Goal: Information Seeking & Learning: Learn about a topic

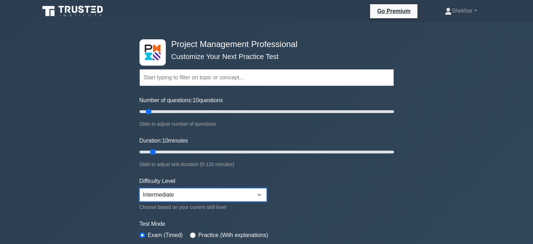
click at [200, 199] on select "Beginner Intermediate Expert" at bounding box center [202, 194] width 127 height 13
select select "expert"
click at [139, 188] on select "Beginner Intermediate Expert" at bounding box center [202, 194] width 127 height 13
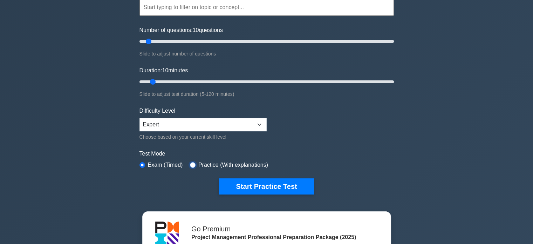
click at [191, 162] on input "radio" at bounding box center [193, 165] width 6 height 6
radio input "true"
drag, startPoint x: 148, startPoint y: 41, endPoint x: 429, endPoint y: 62, distance: 281.8
type input "200"
click at [394, 46] on input "Number of questions: 200 questions" at bounding box center [266, 41] width 254 height 8
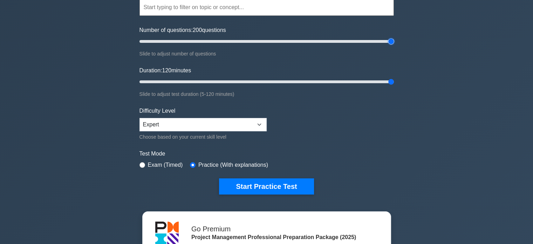
drag, startPoint x: 152, startPoint y: 80, endPoint x: 507, endPoint y: 85, distance: 354.3
type input "120"
click at [394, 85] on input "Duration: 120 minutes" at bounding box center [266, 81] width 254 height 8
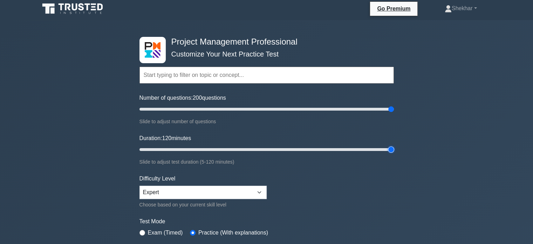
scroll to position [0, 0]
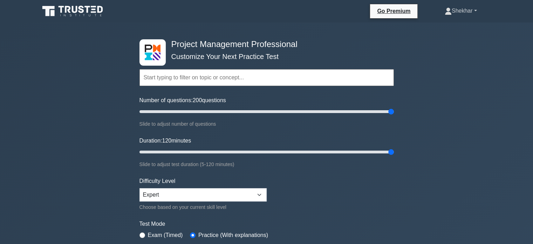
click at [454, 8] on link "Shekhar" at bounding box center [461, 11] width 66 height 14
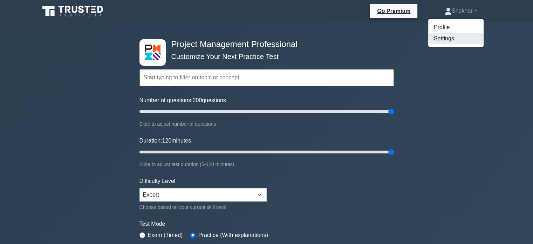
click at [444, 39] on link "Settings" at bounding box center [455, 38] width 55 height 11
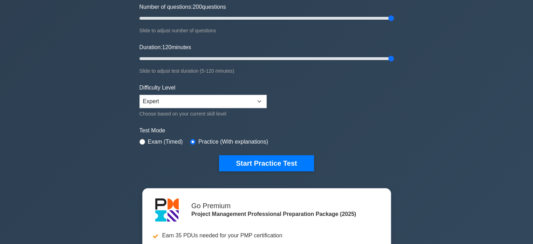
scroll to position [140, 0]
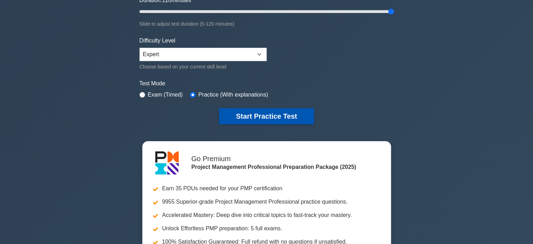
click at [249, 120] on button "Start Practice Test" at bounding box center [266, 116] width 95 height 16
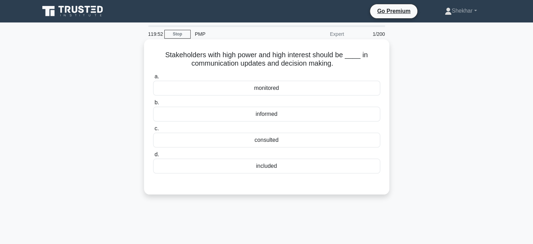
click at [275, 169] on div "included" at bounding box center [266, 165] width 227 height 15
click at [153, 157] on input "d. included" at bounding box center [153, 154] width 0 height 5
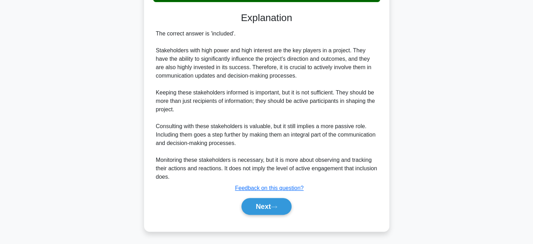
scroll to position [171, 0]
click at [262, 205] on button "Next" at bounding box center [266, 206] width 50 height 17
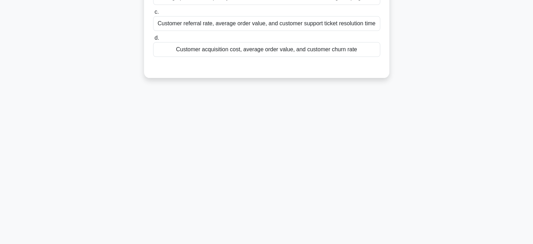
scroll to position [0, 0]
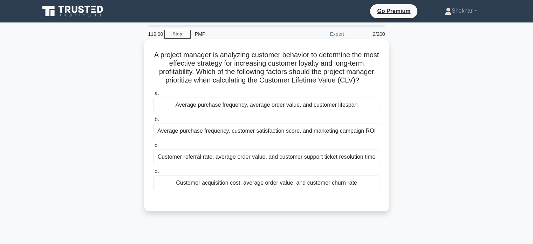
click at [224, 105] on div "Average purchase frequency, average order value, and customer lifespan" at bounding box center [266, 104] width 227 height 15
click at [153, 96] on input "a. Average purchase frequency, average order value, and customer lifespan" at bounding box center [153, 93] width 0 height 5
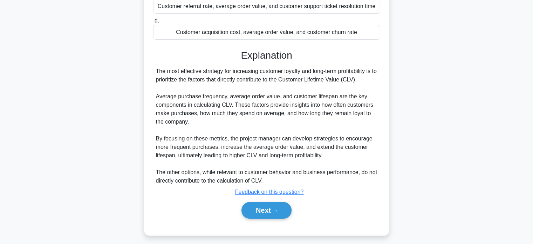
scroll to position [154, 0]
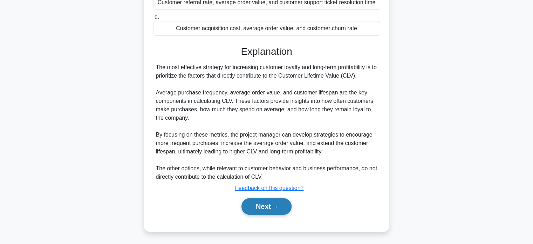
click at [263, 210] on button "Next" at bounding box center [266, 206] width 50 height 17
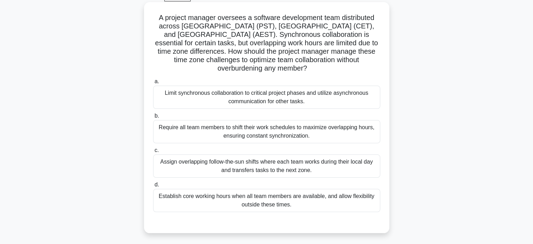
scroll to position [70, 0]
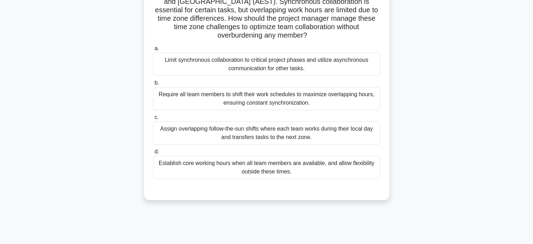
click at [223, 61] on div "Limit synchronous collaboration to critical project phases and utilize asynchro…" at bounding box center [266, 64] width 227 height 23
click at [153, 51] on input "a. Limit synchronous collaboration to critical project phases and utilize async…" at bounding box center [153, 48] width 0 height 5
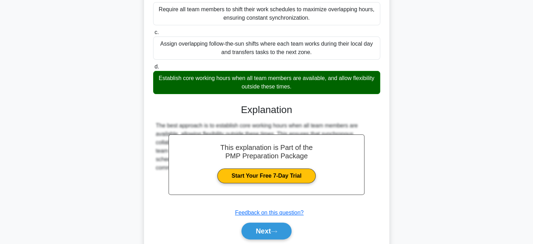
scroll to position [172, 0]
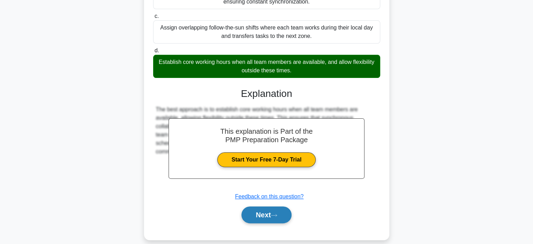
click at [274, 213] on icon at bounding box center [274, 215] width 6 height 4
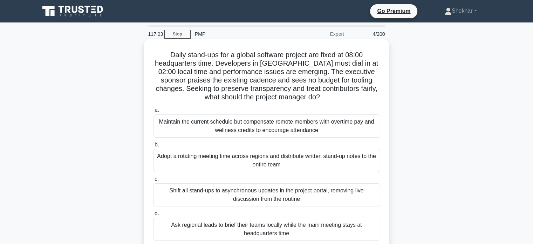
scroll to position [0, 0]
click at [306, 164] on div "Adopt a rotating meeting time across regions and distribute written stand-up no…" at bounding box center [266, 160] width 227 height 23
click at [153, 147] on input "b. Adopt a rotating meeting time across regions and distribute written stand-up…" at bounding box center [153, 144] width 0 height 5
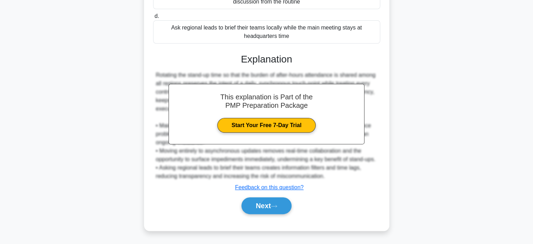
scroll to position [205, 0]
click at [258, 209] on button "Next" at bounding box center [266, 205] width 50 height 17
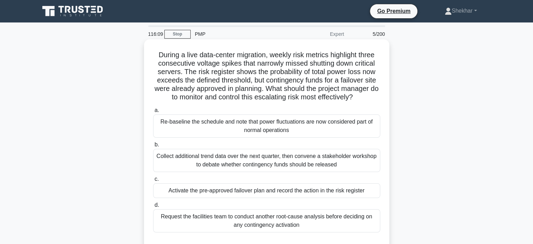
scroll to position [70, 0]
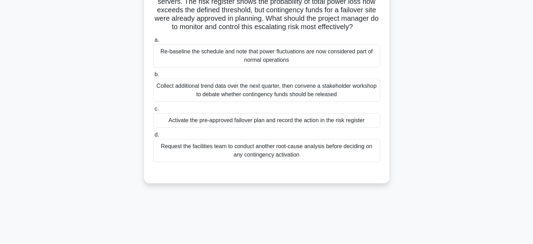
click at [309, 122] on div "Activate the pre-approved failover plan and record the action in the risk regis…" at bounding box center [266, 120] width 227 height 15
click at [153, 111] on input "c. Activate the pre-approved failover plan and record the action in the risk re…" at bounding box center [153, 109] width 0 height 5
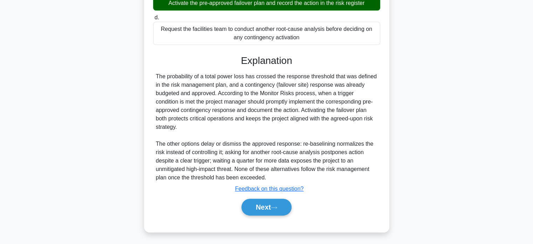
scroll to position [188, 0]
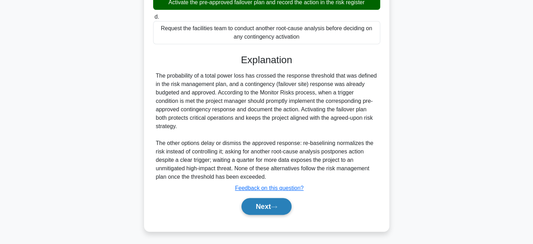
click at [266, 207] on button "Next" at bounding box center [266, 206] width 50 height 17
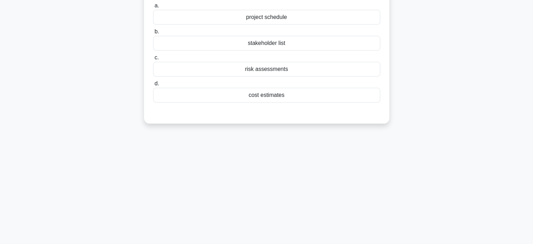
scroll to position [0, 0]
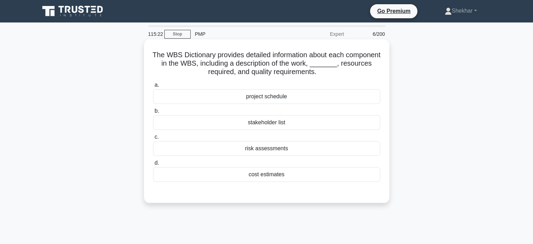
click at [268, 177] on div "cost estimates" at bounding box center [266, 174] width 227 height 15
click at [153, 165] on input "d. cost estimates" at bounding box center [153, 162] width 0 height 5
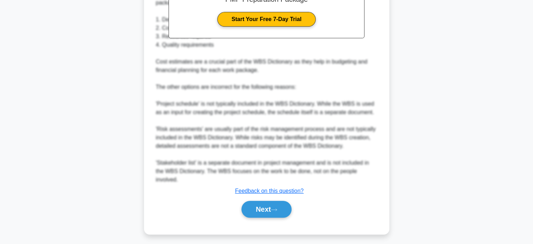
scroll to position [247, 0]
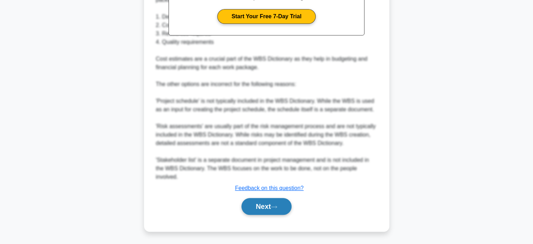
click at [263, 206] on button "Next" at bounding box center [266, 206] width 50 height 17
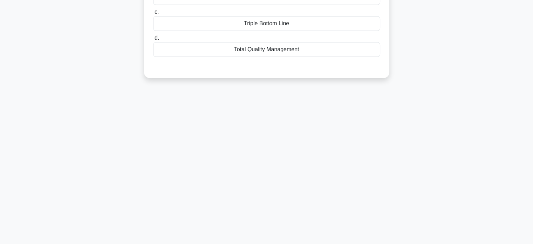
scroll to position [0, 0]
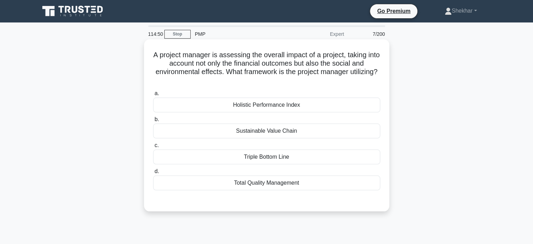
click at [251, 132] on div "Sustainable Value Chain" at bounding box center [266, 130] width 227 height 15
click at [153, 122] on input "b. Sustainable Value Chain" at bounding box center [153, 119] width 0 height 5
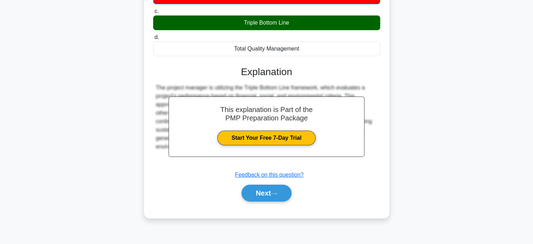
scroll to position [135, 0]
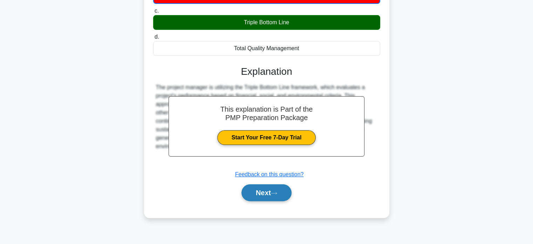
click at [261, 194] on button "Next" at bounding box center [266, 192] width 50 height 17
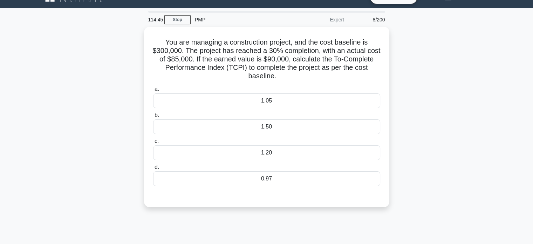
scroll to position [0, 0]
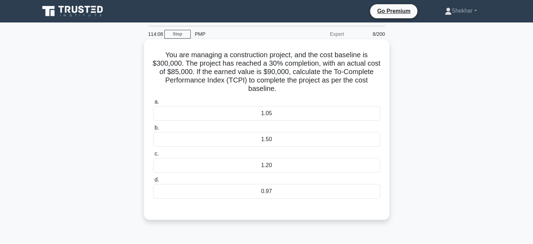
click at [264, 114] on div "1.05" at bounding box center [266, 113] width 227 height 15
click at [153, 104] on input "a. 1.05" at bounding box center [153, 102] width 0 height 5
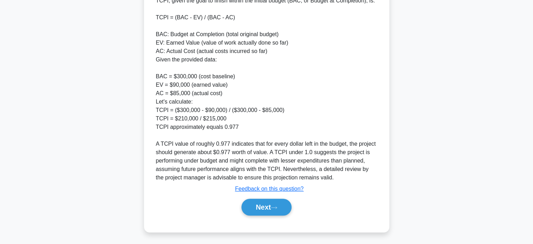
scroll to position [247, 0]
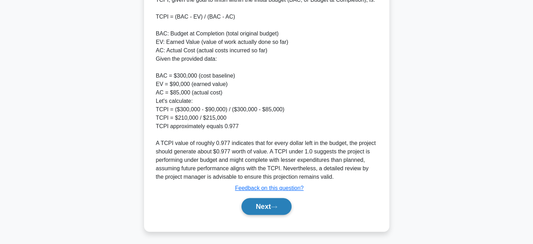
click at [260, 206] on button "Next" at bounding box center [266, 206] width 50 height 17
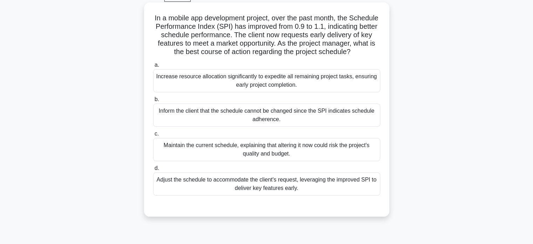
scroll to position [70, 0]
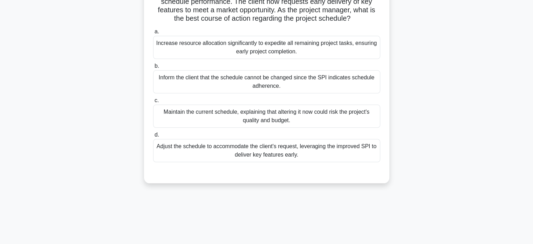
click at [259, 127] on div "Maintain the current schedule, explaining that altering it now could risk the p…" at bounding box center [266, 115] width 227 height 23
click at [153, 103] on input "c. Maintain the current schedule, explaining that altering it now could risk th…" at bounding box center [153, 100] width 0 height 5
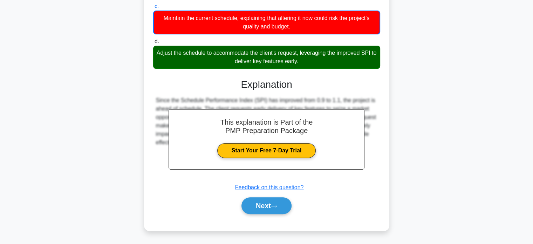
scroll to position [172, 0]
click at [265, 202] on button "Next" at bounding box center [266, 205] width 50 height 17
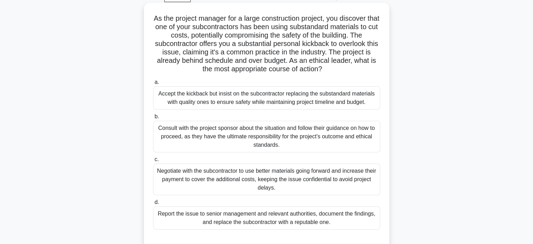
scroll to position [70, 0]
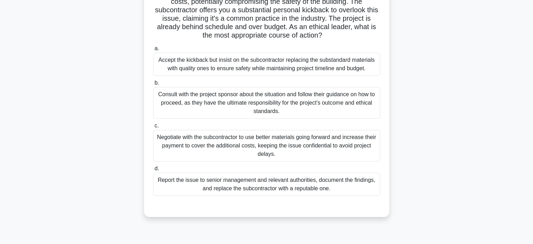
click at [275, 189] on div "Report the issue to senior management and relevant authorities, document the fi…" at bounding box center [266, 183] width 227 height 23
click at [153, 171] on input "d. Report the issue to senior management and relevant authorities, document the…" at bounding box center [153, 168] width 0 height 5
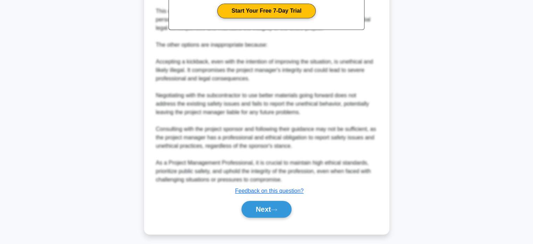
scroll to position [339, 0]
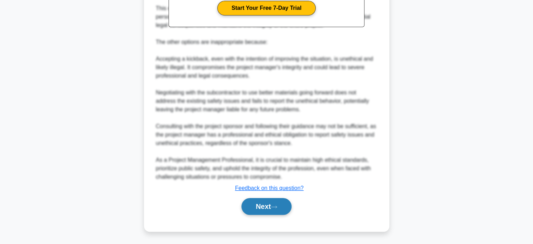
click at [257, 207] on button "Next" at bounding box center [266, 206] width 50 height 17
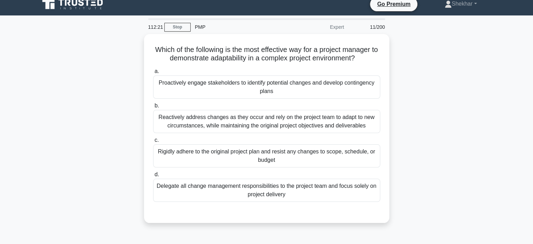
scroll to position [0, 0]
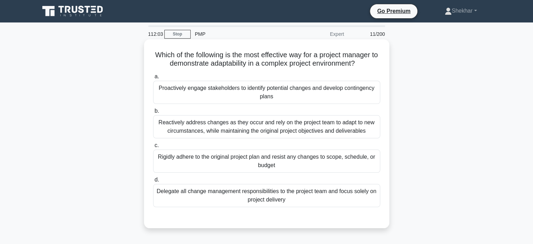
click at [166, 89] on div "Proactively engage stakeholders to identify potential changes and develop conti…" at bounding box center [266, 92] width 227 height 23
click at [153, 79] on input "a. Proactively engage stakeholders to identify potential changes and develop co…" at bounding box center [153, 76] width 0 height 5
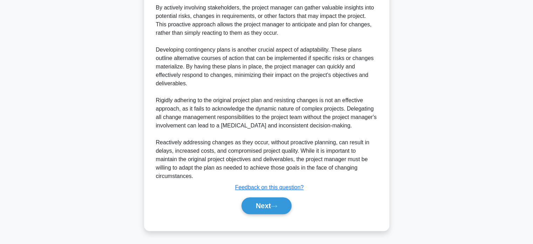
scroll to position [272, 0]
click at [261, 210] on button "Next" at bounding box center [266, 205] width 50 height 17
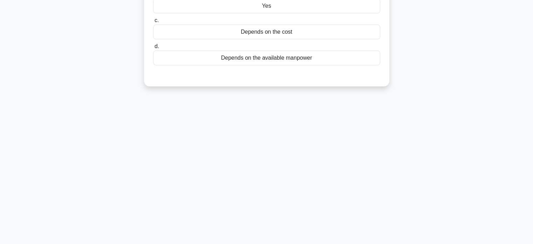
scroll to position [0, 0]
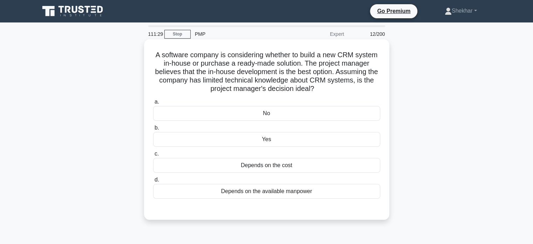
click at [268, 167] on div "Depends on the cost" at bounding box center [266, 165] width 227 height 15
click at [153, 156] on input "c. Depends on the cost" at bounding box center [153, 153] width 0 height 5
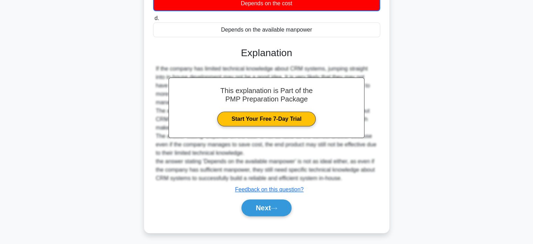
scroll to position [163, 0]
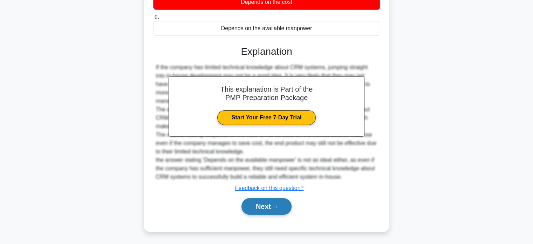
drag, startPoint x: 255, startPoint y: 205, endPoint x: 253, endPoint y: 201, distance: 4.4
click at [254, 204] on button "Next" at bounding box center [266, 206] width 50 height 17
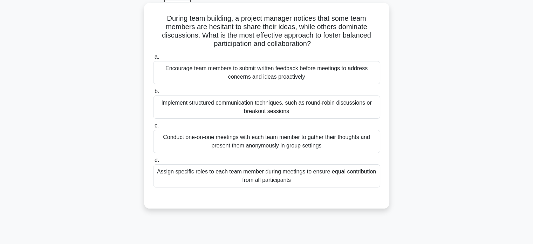
scroll to position [70, 0]
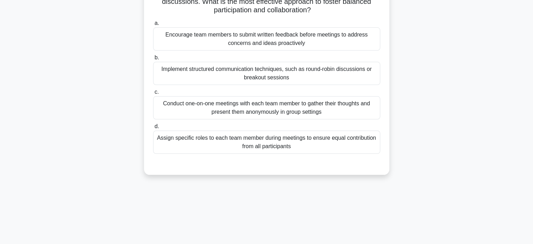
click at [253, 79] on div "Implement structured communication techniques, such as round-robin discussions …" at bounding box center [266, 73] width 227 height 23
click at [153, 60] on input "b. Implement structured communication techniques, such as round-robin discussio…" at bounding box center [153, 57] width 0 height 5
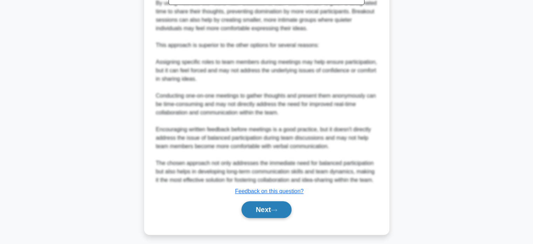
scroll to position [322, 0]
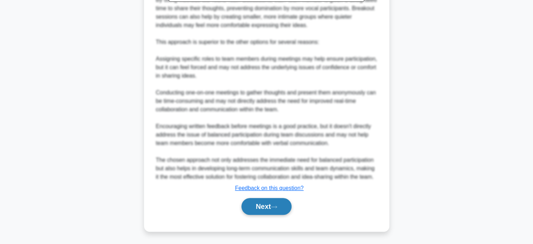
click at [271, 206] on button "Next" at bounding box center [266, 206] width 50 height 17
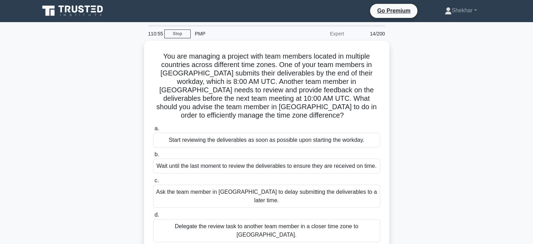
scroll to position [0, 0]
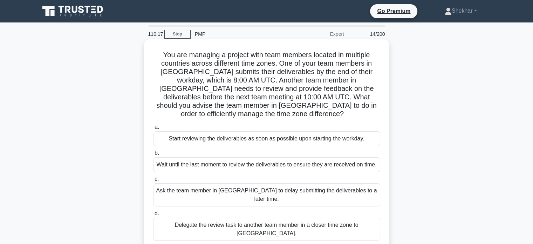
click at [269, 134] on div "Start reviewing the deliverables as soon as possible upon starting the workday." at bounding box center [266, 138] width 227 height 15
click at [153, 129] on input "a. Start reviewing the deliverables as soon as possible upon starting the workd…" at bounding box center [153, 127] width 0 height 5
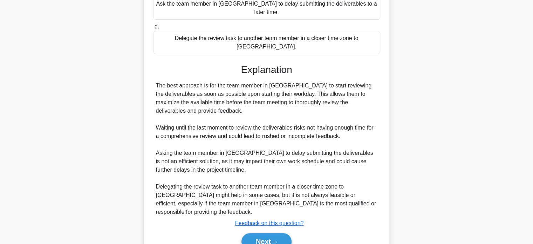
scroll to position [188, 0]
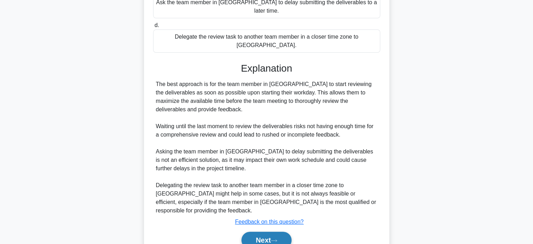
click at [254, 231] on button "Next" at bounding box center [266, 239] width 50 height 17
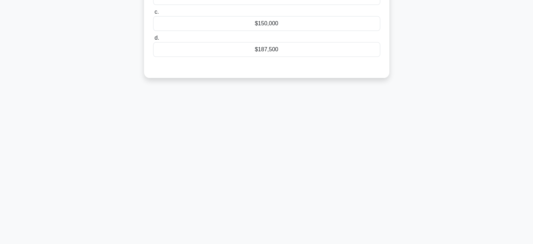
scroll to position [0, 0]
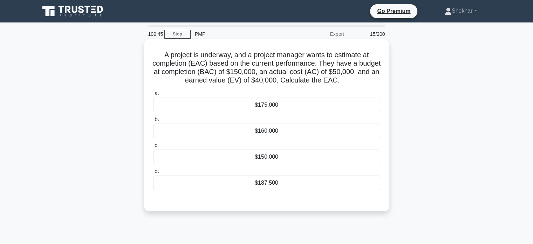
click at [259, 131] on div "$160,000" at bounding box center [266, 130] width 227 height 15
click at [153, 122] on input "b. $160,000" at bounding box center [153, 119] width 0 height 5
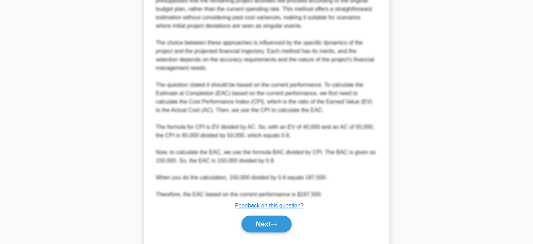
scroll to position [315, 0]
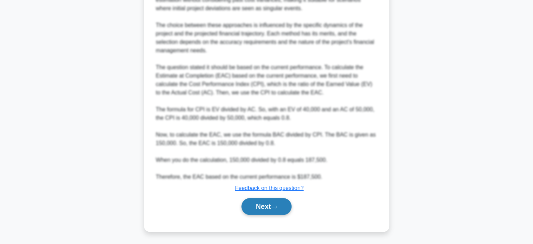
click at [267, 205] on button "Next" at bounding box center [266, 206] width 50 height 17
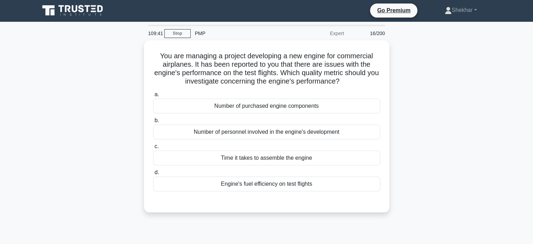
scroll to position [0, 0]
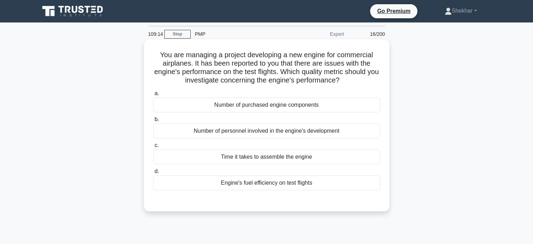
click at [285, 183] on div "Engine's fuel efficiency on test flights" at bounding box center [266, 182] width 227 height 15
click at [153, 173] on input "d. Engine's fuel efficiency on test flights" at bounding box center [153, 171] width 0 height 5
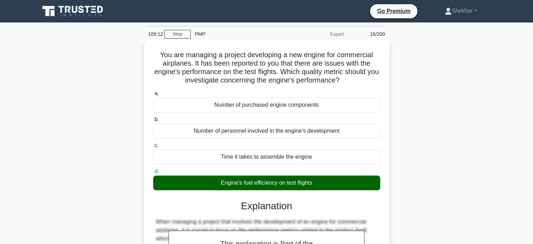
scroll to position [135, 0]
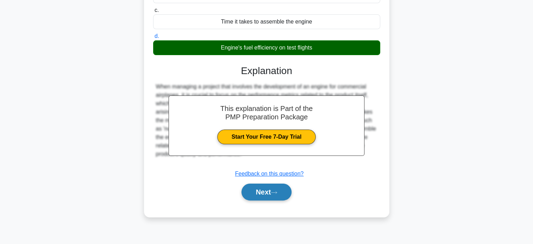
click at [264, 192] on button "Next" at bounding box center [266, 191] width 50 height 17
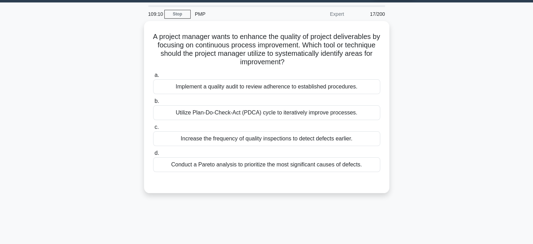
scroll to position [0, 0]
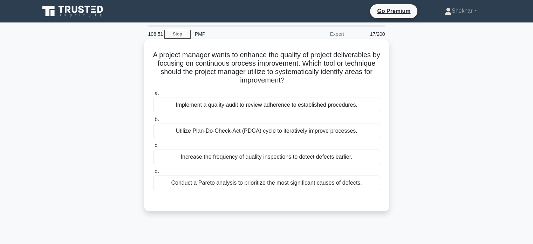
click at [278, 135] on div "Utilize Plan-Do-Check-Act (PDCA) cycle to iteratively improve processes." at bounding box center [266, 130] width 227 height 15
click at [153, 122] on input "b. Utilize Plan-Do-Check-Act (PDCA) cycle to iteratively improve processes." at bounding box center [153, 119] width 0 height 5
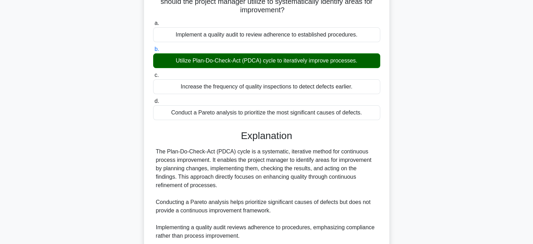
scroll to position [140, 0]
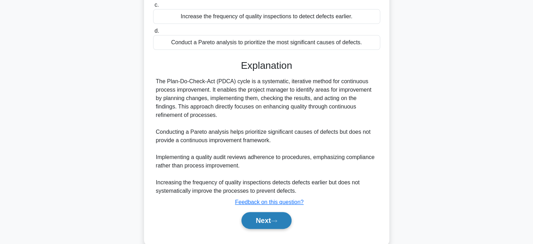
click at [253, 221] on button "Next" at bounding box center [266, 220] width 50 height 17
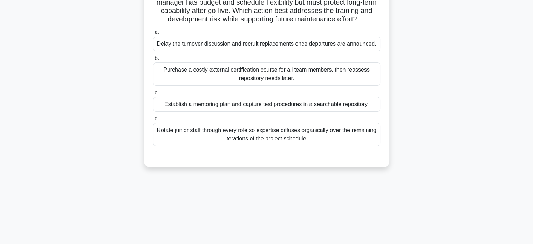
scroll to position [70, 0]
click at [277, 111] on div "Establish a mentoring plan and capture test procedures in a searchable reposito…" at bounding box center [266, 103] width 227 height 15
click at [153, 94] on input "c. Establish a mentoring plan and capture test procedures in a searchable repos…" at bounding box center [153, 92] width 0 height 5
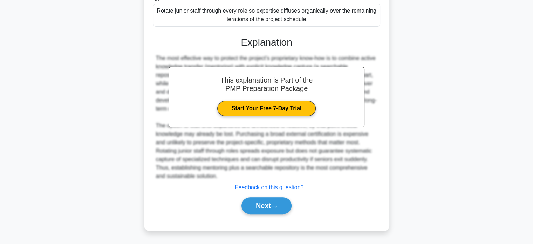
scroll to position [196, 0]
click at [261, 209] on button "Next" at bounding box center [266, 205] width 50 height 17
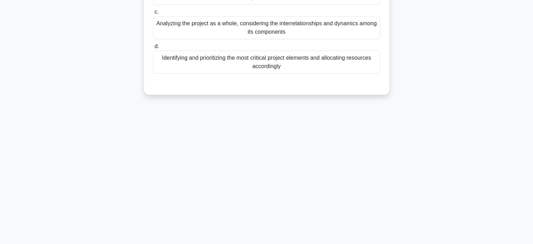
scroll to position [0, 0]
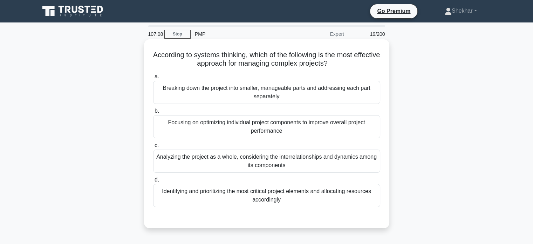
click at [244, 99] on div "Breaking down the project into smaller, manageable parts and addressing each pa…" at bounding box center [266, 92] width 227 height 23
click at [153, 79] on input "a. Breaking down the project into smaller, manageable parts and addressing each…" at bounding box center [153, 76] width 0 height 5
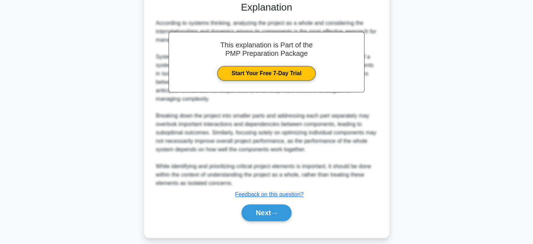
scroll to position [222, 0]
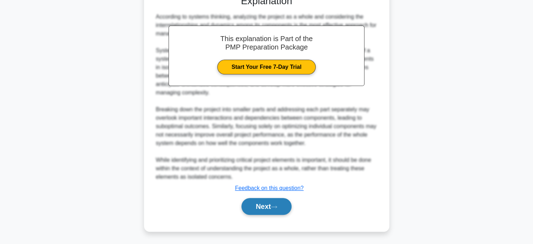
click at [273, 206] on button "Next" at bounding box center [266, 206] width 50 height 17
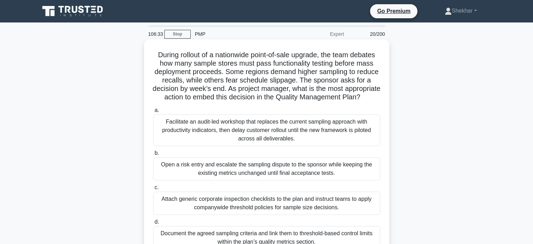
scroll to position [70, 0]
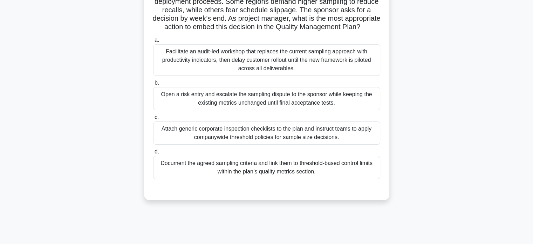
click at [249, 179] on div "Document the agreed sampling criteria and link them to threshold-based control …" at bounding box center [266, 167] width 227 height 23
click at [153, 154] on input "d. Document the agreed sampling criteria and link them to threshold-based contr…" at bounding box center [153, 151] width 0 height 5
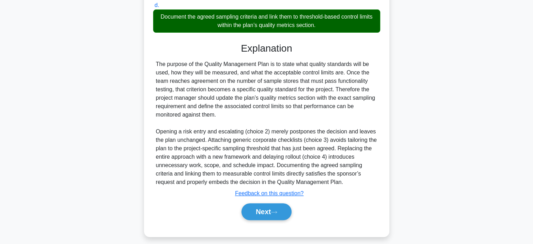
scroll to position [230, 0]
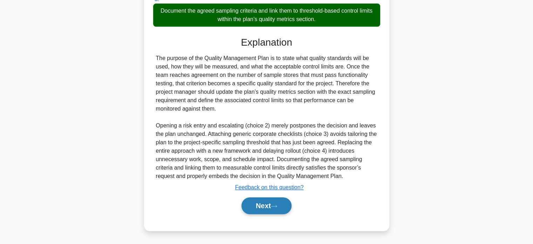
click at [259, 207] on button "Next" at bounding box center [266, 205] width 50 height 17
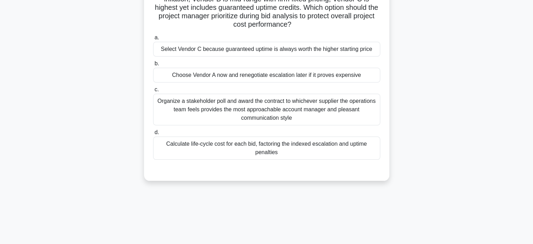
scroll to position [0, 0]
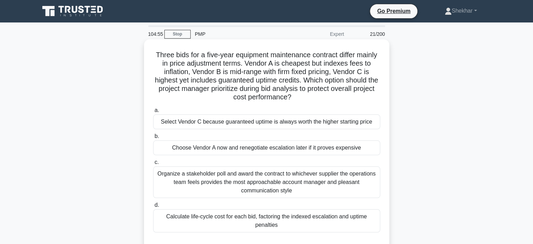
click at [270, 222] on div "Calculate life-cycle cost for each bid, factoring the indexed escalation and up…" at bounding box center [266, 220] width 227 height 23
click at [153, 207] on input "d. Calculate life-cycle cost for each bid, factoring the indexed escalation and…" at bounding box center [153, 205] width 0 height 5
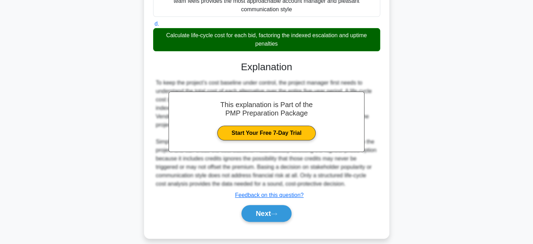
scroll to position [188, 0]
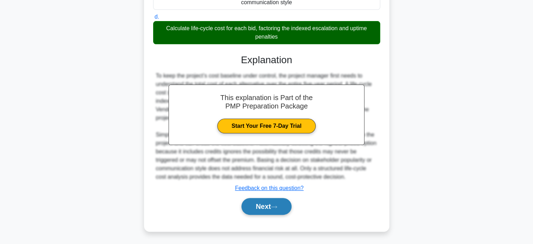
click at [255, 208] on button "Next" at bounding box center [266, 206] width 50 height 17
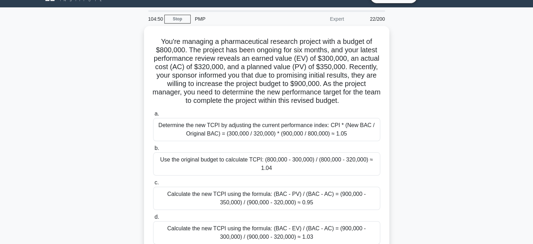
scroll to position [0, 0]
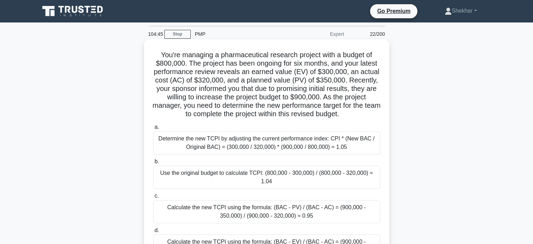
click at [265, 145] on div "Determine the new TCPI by adjusting the current performance index: CPI * (New B…" at bounding box center [266, 142] width 227 height 23
click at [153, 129] on input "a. Determine the new TCPI by adjusting the current performance index: CPI * (Ne…" at bounding box center [153, 127] width 0 height 5
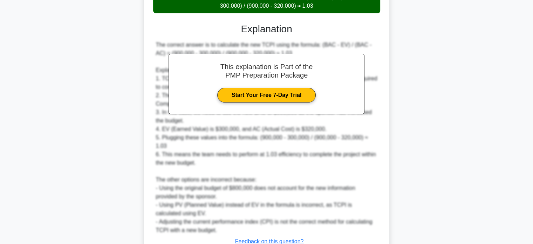
scroll to position [273, 0]
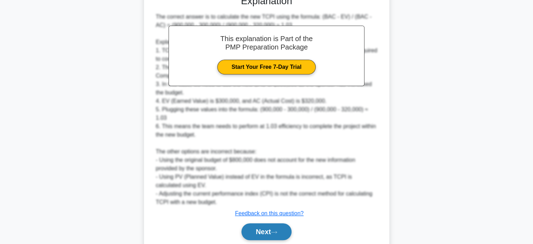
click at [258, 223] on button "Next" at bounding box center [266, 231] width 50 height 17
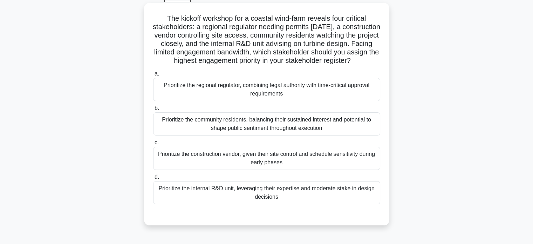
scroll to position [70, 0]
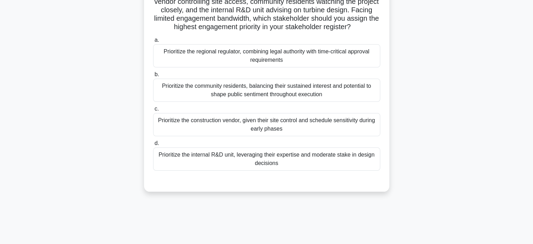
click at [231, 63] on div "Prioritize the regional regulator, combining legal authority with time-critical…" at bounding box center [266, 55] width 227 height 23
click at [153, 42] on input "a. Prioritize the regional regulator, combining legal authority with time-criti…" at bounding box center [153, 40] width 0 height 5
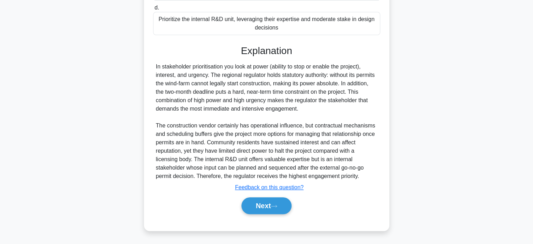
scroll to position [210, 0]
click at [254, 209] on button "Next" at bounding box center [266, 205] width 50 height 17
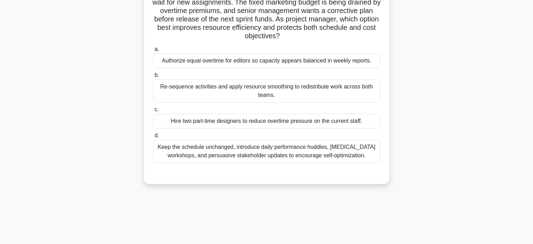
scroll to position [70, 0]
click at [290, 95] on div "Re-sequence activities and apply resource smoothing to redistribute work across…" at bounding box center [266, 89] width 227 height 23
click at [153, 77] on input "b. Re-sequence activities and apply resource smoothing to redistribute work acr…" at bounding box center [153, 74] width 0 height 5
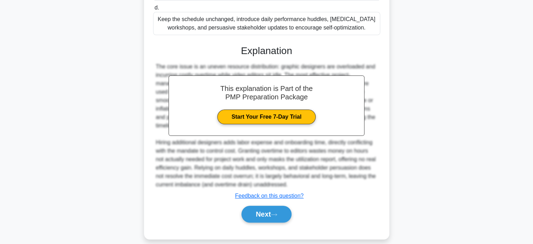
scroll to position [205, 0]
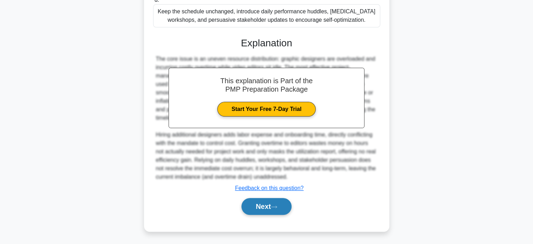
click at [253, 210] on button "Next" at bounding box center [266, 206] width 50 height 17
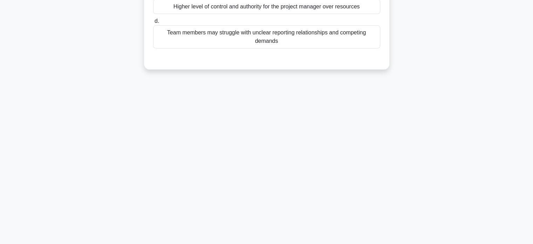
scroll to position [0, 0]
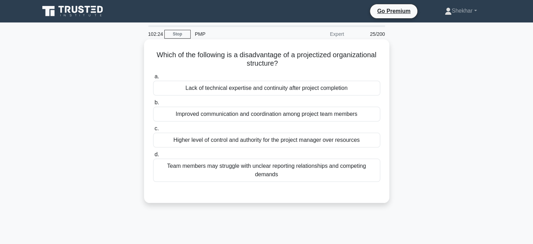
click at [298, 85] on div "Lack of technical expertise and continuity after project completion" at bounding box center [266, 88] width 227 height 15
click at [153, 79] on input "a. Lack of technical expertise and continuity after project completion" at bounding box center [153, 76] width 0 height 5
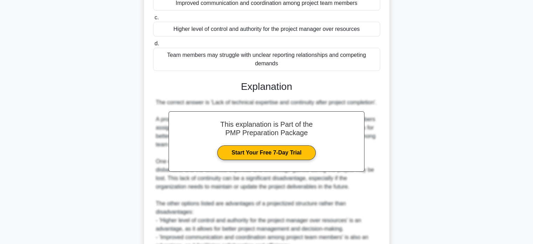
scroll to position [205, 0]
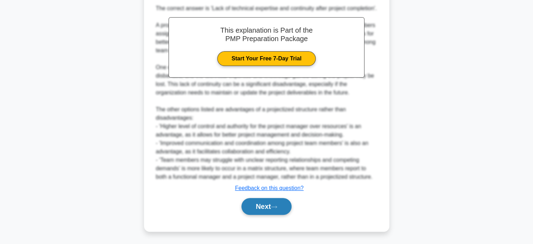
click at [261, 205] on button "Next" at bounding box center [266, 206] width 50 height 17
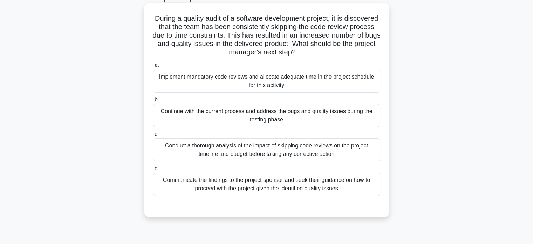
scroll to position [70, 0]
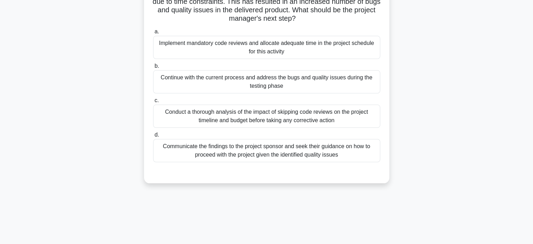
click at [220, 45] on div "Implement mandatory code reviews and allocate adequate time in the project sche…" at bounding box center [266, 47] width 227 height 23
click at [153, 34] on input "a. Implement mandatory code reviews and allocate adequate time in the project s…" at bounding box center [153, 31] width 0 height 5
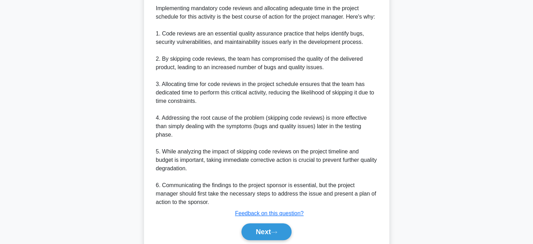
scroll to position [280, 0]
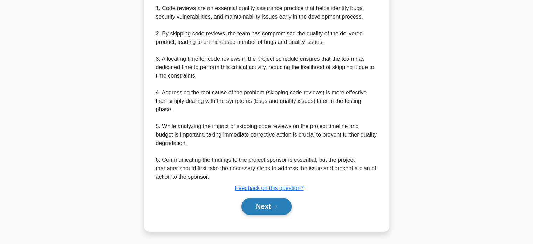
click at [256, 206] on button "Next" at bounding box center [266, 206] width 50 height 17
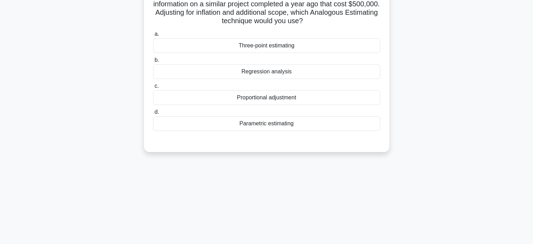
scroll to position [0, 0]
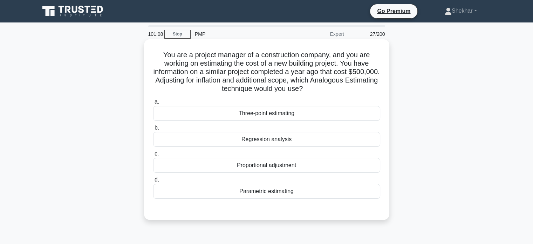
click at [307, 138] on div "Regression analysis" at bounding box center [266, 139] width 227 height 15
click at [153, 130] on input "b. Regression analysis" at bounding box center [153, 127] width 0 height 5
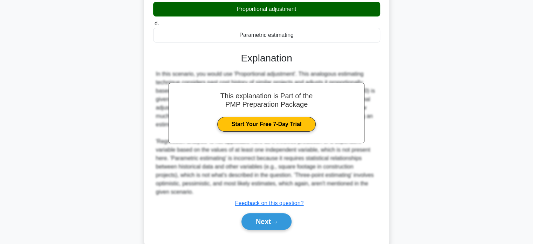
scroll to position [172, 0]
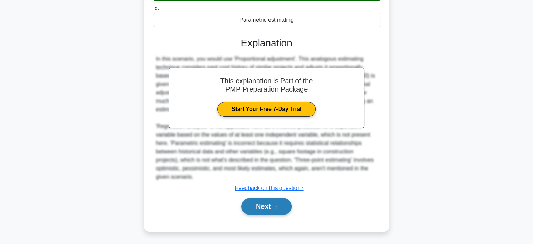
click at [259, 205] on button "Next" at bounding box center [266, 206] width 50 height 17
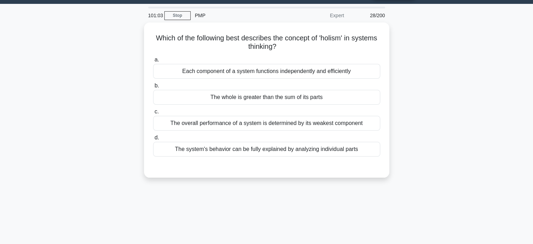
scroll to position [0, 0]
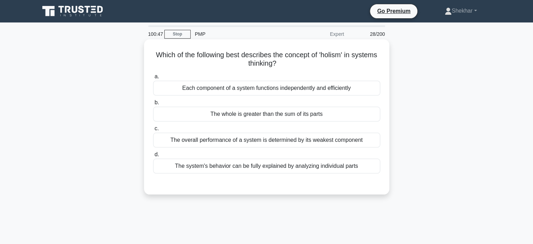
click at [286, 116] on div "The whole is greater than the sum of its parts" at bounding box center [266, 114] width 227 height 15
click at [153, 105] on input "b. The whole is greater than the sum of its parts" at bounding box center [153, 102] width 0 height 5
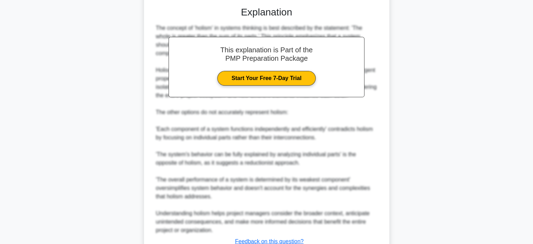
scroll to position [210, 0]
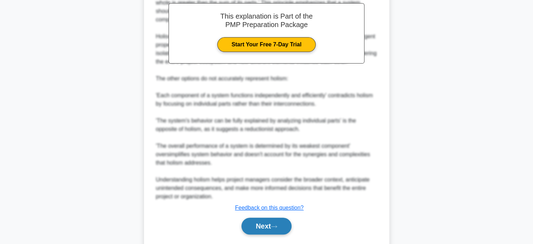
click at [260, 217] on button "Next" at bounding box center [266, 225] width 50 height 17
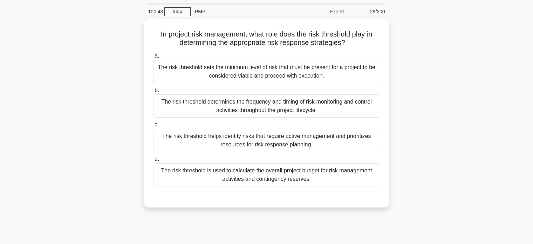
scroll to position [0, 0]
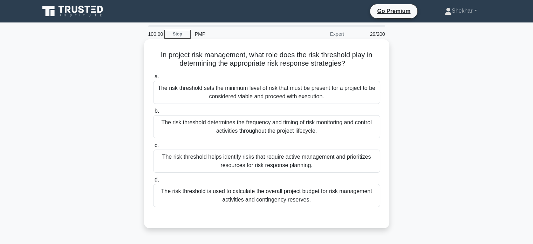
click at [300, 161] on div "The risk threshold helps identify risks that require active management and prio…" at bounding box center [266, 160] width 227 height 23
click at [153, 148] on input "c. The risk threshold helps identify risks that require active management and p…" at bounding box center [153, 145] width 0 height 5
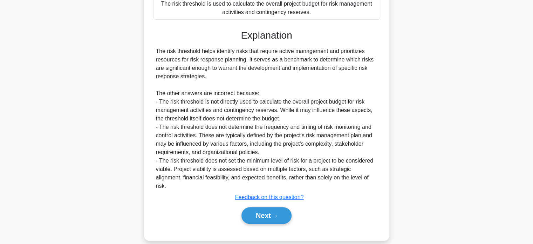
scroll to position [188, 0]
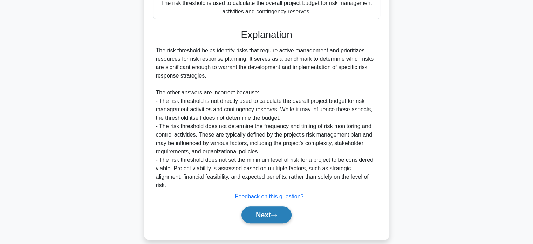
click at [265, 206] on button "Next" at bounding box center [266, 214] width 50 height 17
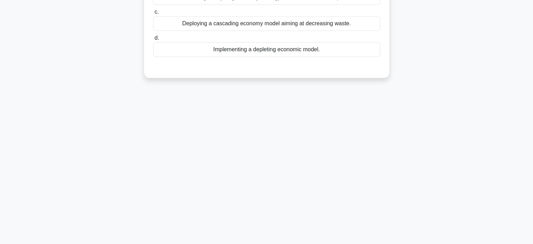
scroll to position [0, 0]
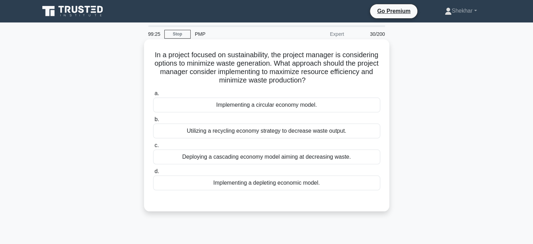
click at [230, 133] on div "Utilizing a recycling economy strategy to decrease waste output." at bounding box center [266, 130] width 227 height 15
click at [153, 122] on input "b. Utilizing a recycling economy strategy to decrease waste output." at bounding box center [153, 119] width 0 height 5
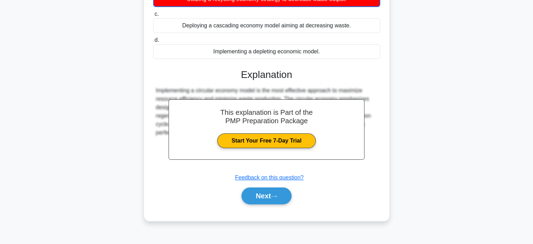
scroll to position [135, 0]
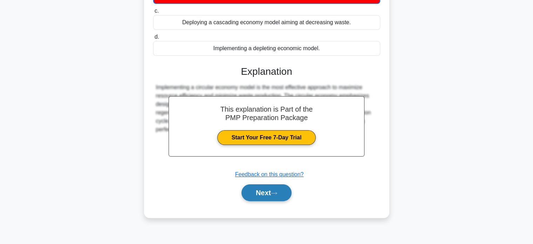
click at [256, 193] on button "Next" at bounding box center [266, 192] width 50 height 17
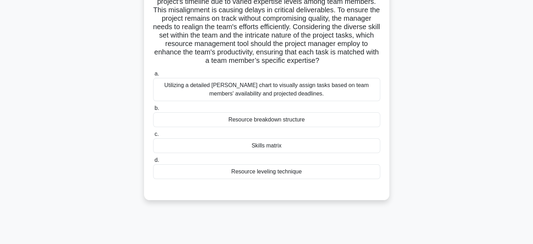
scroll to position [0, 0]
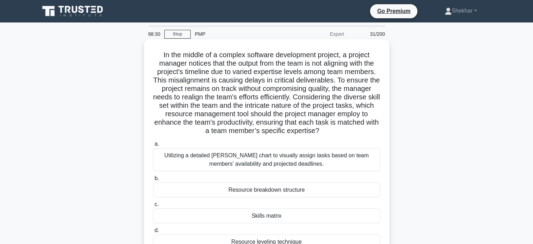
click at [308, 158] on div "Utilizing a detailed Gantt chart to visually assign tasks based on team members…" at bounding box center [266, 159] width 227 height 23
click at [153, 146] on input "a. Utilizing a detailed Gantt chart to visually assign tasks based on team memb…" at bounding box center [153, 144] width 0 height 5
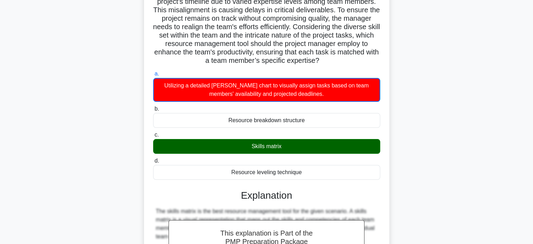
scroll to position [210, 0]
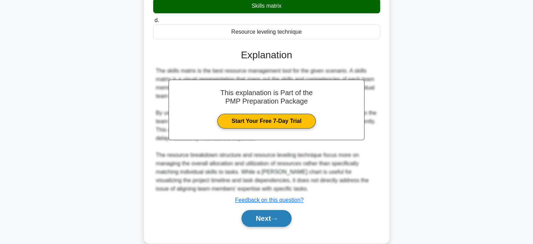
click at [259, 217] on button "Next" at bounding box center [266, 218] width 50 height 17
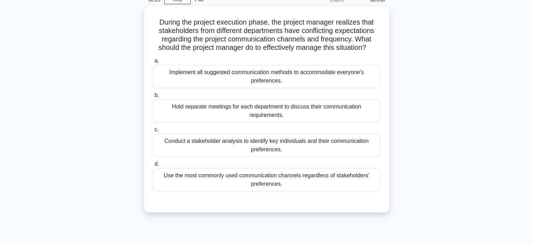
scroll to position [0, 0]
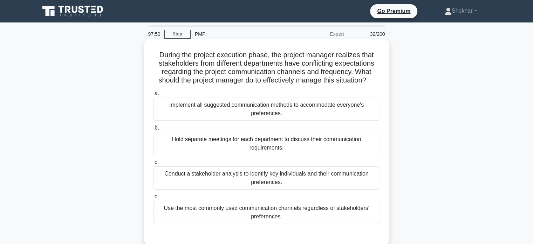
click at [308, 175] on div "Conduct a stakeholder analysis to identify key individuals and their communicat…" at bounding box center [266, 177] width 227 height 23
click at [153, 164] on input "c. Conduct a stakeholder analysis to identify key individuals and their communi…" at bounding box center [153, 162] width 0 height 5
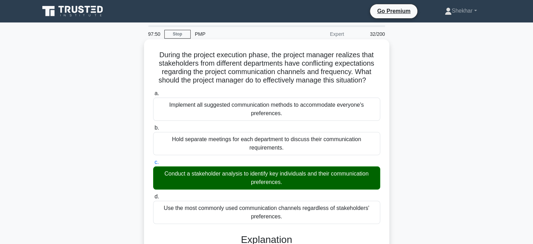
scroll to position [135, 0]
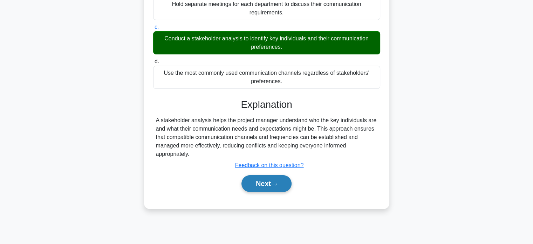
click at [249, 186] on button "Next" at bounding box center [266, 183] width 50 height 17
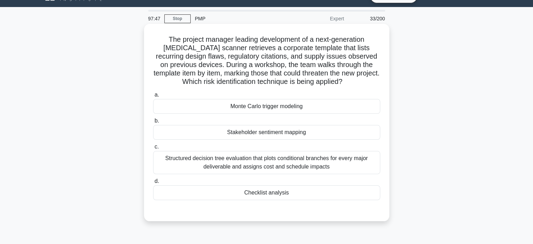
scroll to position [0, 0]
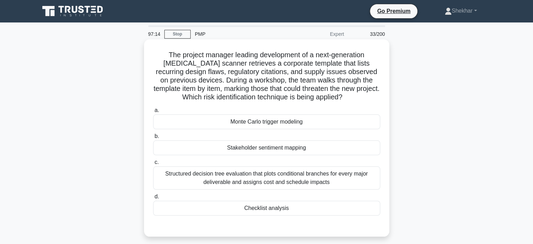
click at [207, 210] on div "Checklist analysis" at bounding box center [266, 207] width 227 height 15
click at [153, 199] on input "d. Checklist analysis" at bounding box center [153, 196] width 0 height 5
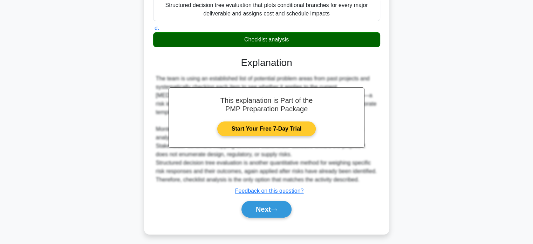
scroll to position [171, 0]
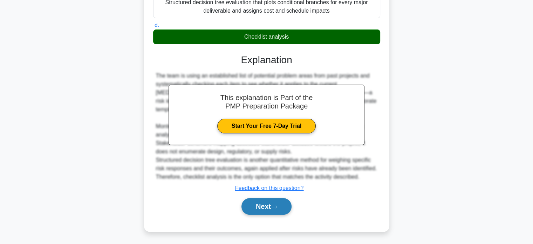
drag, startPoint x: 260, startPoint y: 205, endPoint x: 256, endPoint y: 208, distance: 4.3
click at [259, 206] on button "Next" at bounding box center [266, 206] width 50 height 17
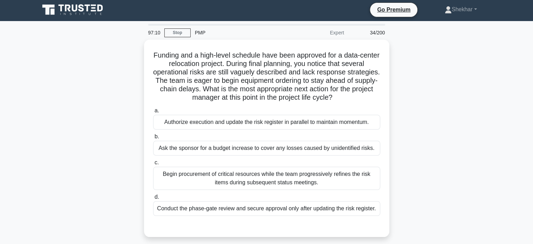
scroll to position [0, 0]
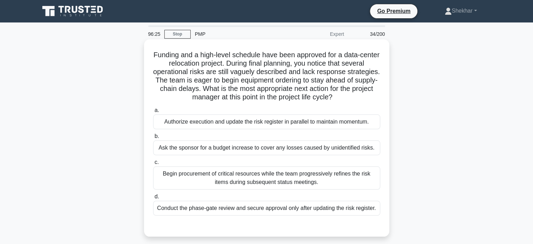
click at [271, 204] on div "Conduct the phase-gate review and secure approval only after updating the risk …" at bounding box center [266, 207] width 227 height 15
click at [153, 199] on input "d. Conduct the phase-gate review and secure approval only after updating the ri…" at bounding box center [153, 196] width 0 height 5
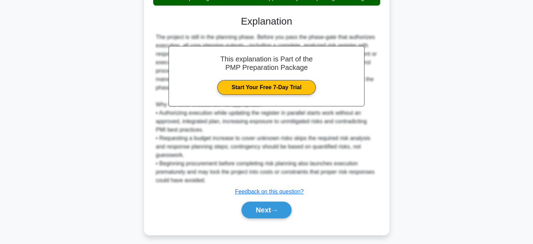
scroll to position [210, 0]
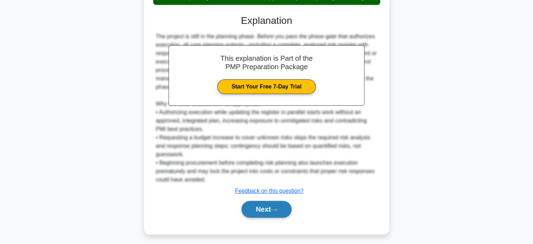
click at [246, 215] on button "Next" at bounding box center [266, 208] width 50 height 17
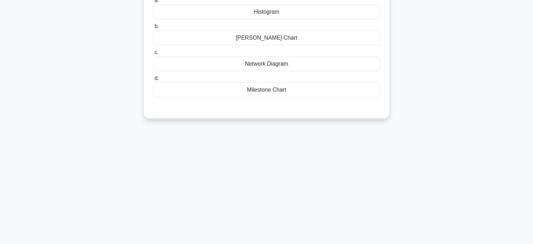
scroll to position [0, 0]
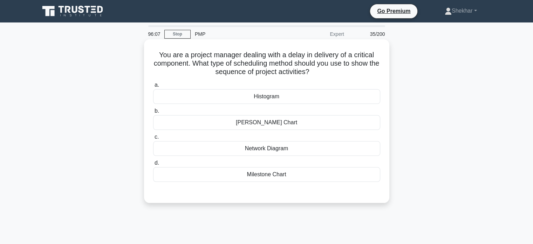
click at [317, 175] on div "Milestone Chart" at bounding box center [266, 174] width 227 height 15
click at [153, 165] on input "d. Milestone Chart" at bounding box center [153, 162] width 0 height 5
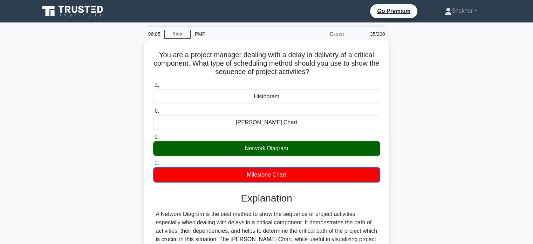
scroll to position [70, 0]
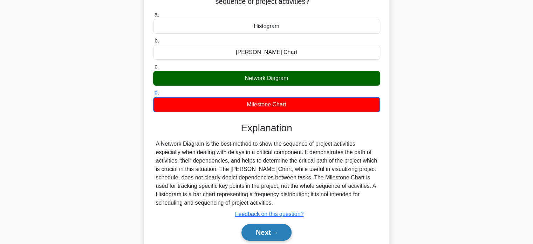
click at [256, 235] on button "Next" at bounding box center [266, 232] width 50 height 17
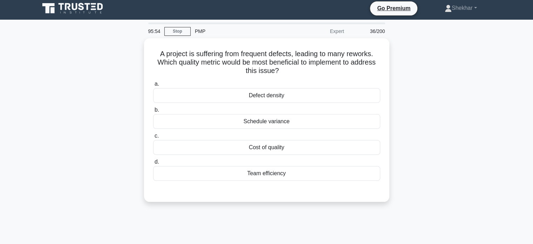
scroll to position [0, 0]
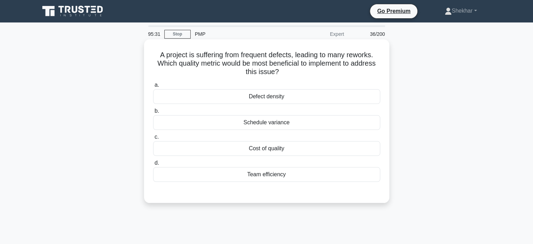
click at [298, 94] on div "Defect density" at bounding box center [266, 96] width 227 height 15
click at [153, 87] on input "a. Defect density" at bounding box center [153, 85] width 0 height 5
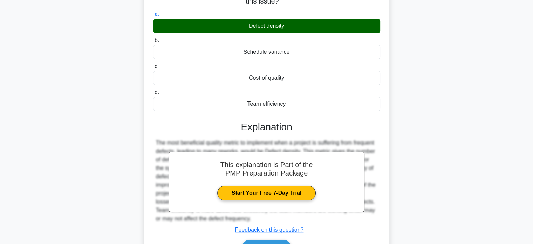
scroll to position [135, 0]
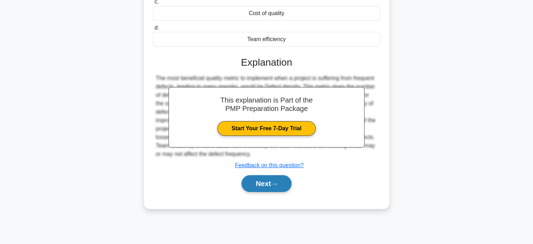
click at [261, 184] on button "Next" at bounding box center [266, 183] width 50 height 17
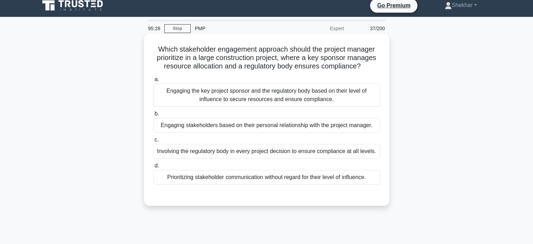
scroll to position [0, 0]
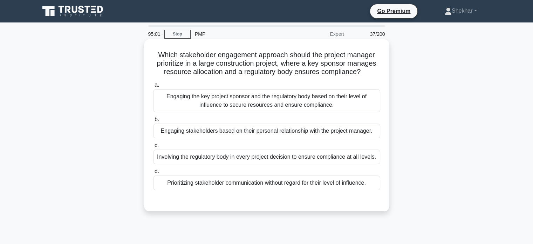
click at [331, 105] on div "Engaging the key project sponsor and the regulatory body based on their level o…" at bounding box center [266, 100] width 227 height 23
click at [153, 87] on input "a. Engaging the key project sponsor and the regulatory body based on their leve…" at bounding box center [153, 85] width 0 height 5
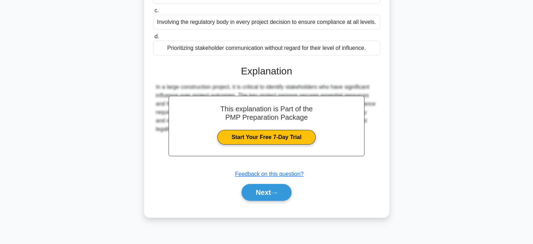
scroll to position [135, 0]
click at [257, 192] on button "Next" at bounding box center [266, 191] width 50 height 17
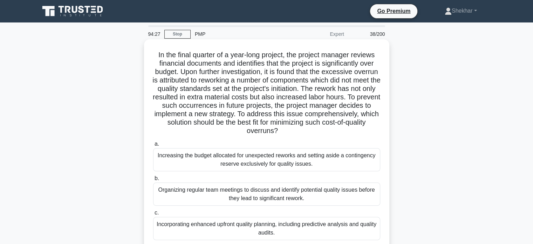
scroll to position [70, 0]
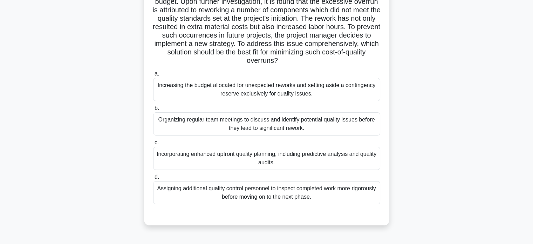
click at [316, 121] on div "Organizing regular team meetings to discuss and identify potential quality issu…" at bounding box center [266, 123] width 227 height 23
click at [153, 110] on input "b. Organizing regular team meetings to discuss and identify potential quality i…" at bounding box center [153, 108] width 0 height 5
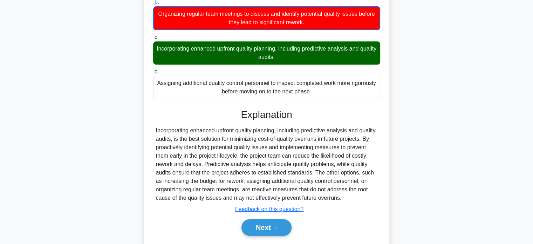
scroll to position [205, 0]
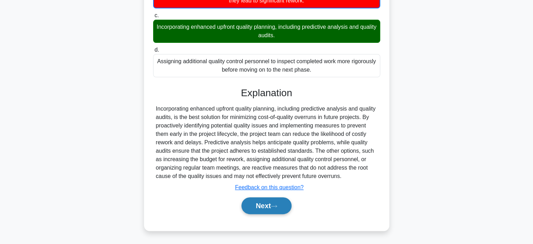
click at [253, 204] on button "Next" at bounding box center [266, 205] width 50 height 17
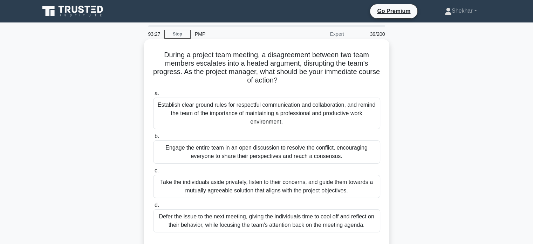
scroll to position [70, 0]
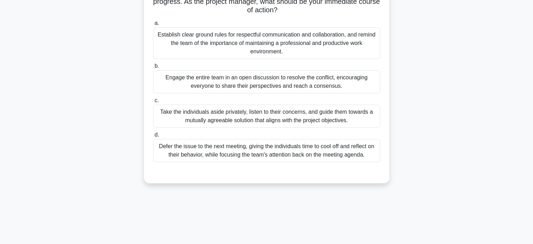
click at [338, 120] on div "Take the individuals aside privately, listen to their concerns, and guide them …" at bounding box center [266, 115] width 227 height 23
click at [153, 103] on input "c. Take the individuals aside privately, listen to their concerns, and guide th…" at bounding box center [153, 100] width 0 height 5
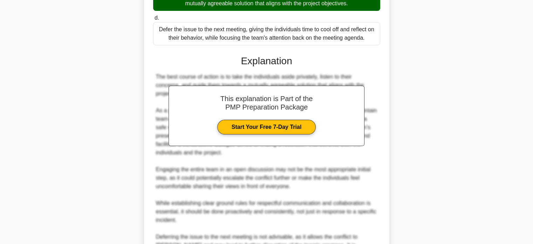
scroll to position [272, 0]
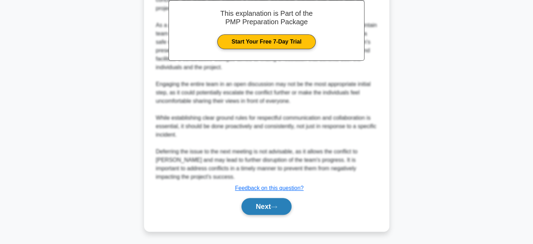
click at [252, 205] on button "Next" at bounding box center [266, 206] width 50 height 17
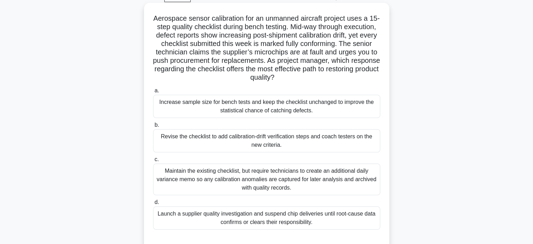
scroll to position [70, 0]
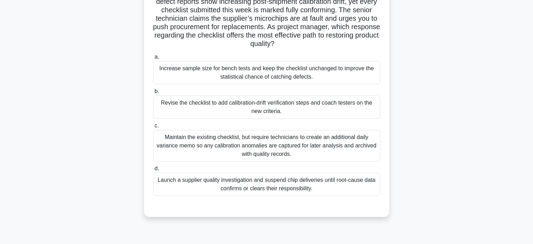
click at [323, 109] on div "Revise the checklist to add calibration-drift verification steps and coach test…" at bounding box center [266, 106] width 227 height 23
click at [153, 94] on input "b. Revise the checklist to add calibration-drift verification steps and coach t…" at bounding box center [153, 91] width 0 height 5
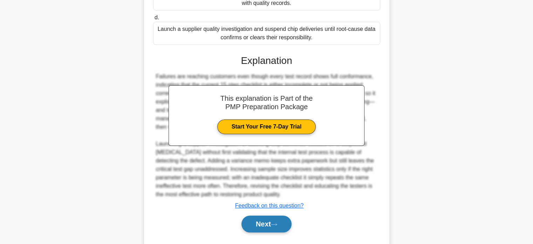
scroll to position [238, 0]
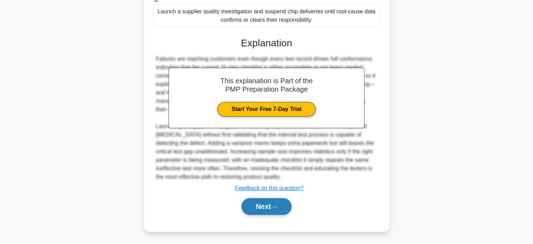
click at [258, 206] on button "Next" at bounding box center [266, 206] width 50 height 17
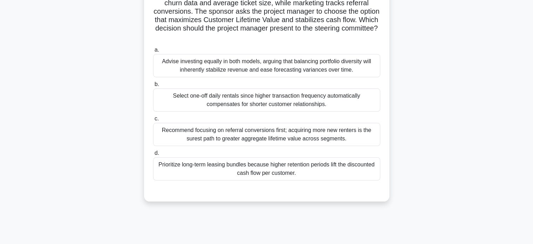
scroll to position [70, 0]
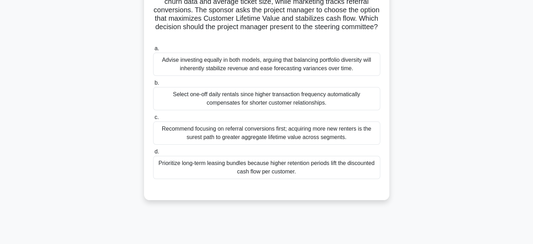
click at [212, 70] on div "Advise investing equally in both models, arguing that balancing portfolio diver…" at bounding box center [266, 64] width 227 height 23
click at [153, 51] on input "a. Advise investing equally in both models, arguing that balancing portfolio di…" at bounding box center [153, 48] width 0 height 5
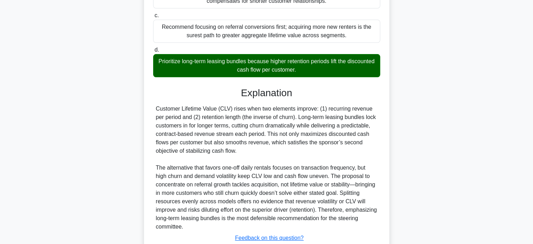
scroll to position [210, 0]
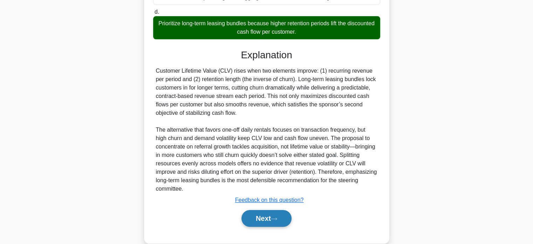
click at [255, 214] on button "Next" at bounding box center [266, 218] width 50 height 17
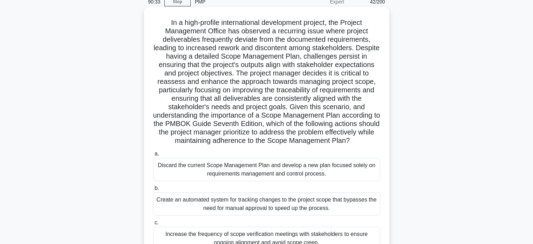
scroll to position [0, 0]
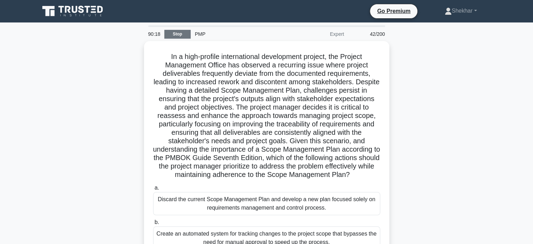
click at [175, 31] on link "Stop" at bounding box center [177, 34] width 26 height 9
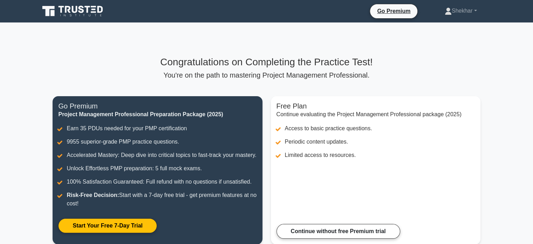
scroll to position [70, 0]
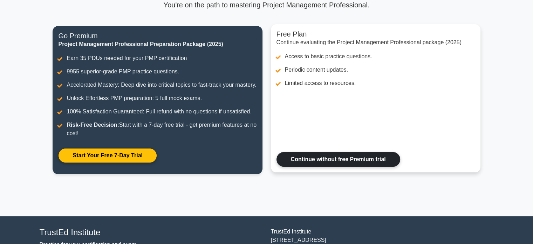
click at [325, 166] on link "Continue without free Premium trial" at bounding box center [338, 159] width 124 height 15
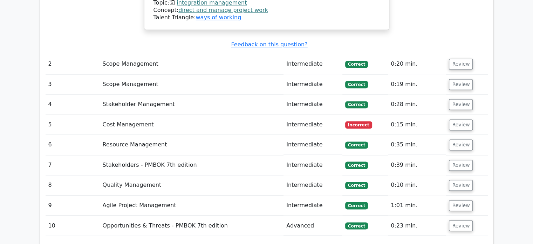
scroll to position [1397, 0]
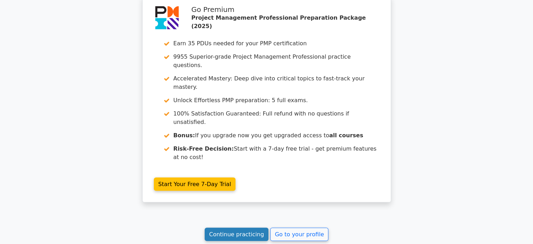
click at [247, 227] on link "Continue practicing" at bounding box center [237, 233] width 64 height 13
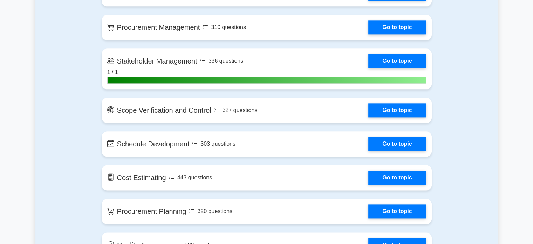
scroll to position [841, 0]
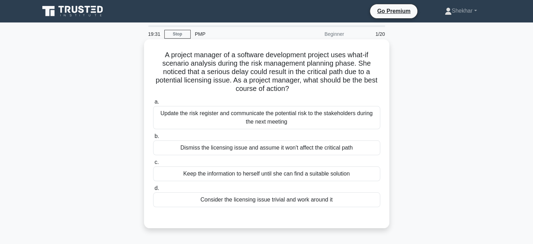
click at [210, 114] on div "Update the risk register and communicate the potential risk to the stakeholders…" at bounding box center [266, 117] width 227 height 23
click at [153, 104] on input "a. Update the risk register and communicate the potential risk to the stakehold…" at bounding box center [153, 102] width 0 height 5
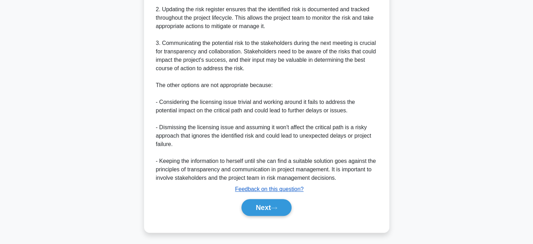
scroll to position [297, 0]
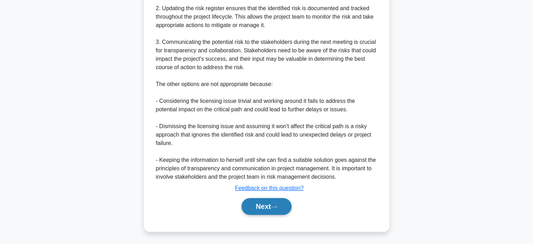
click at [260, 203] on button "Next" at bounding box center [266, 206] width 50 height 17
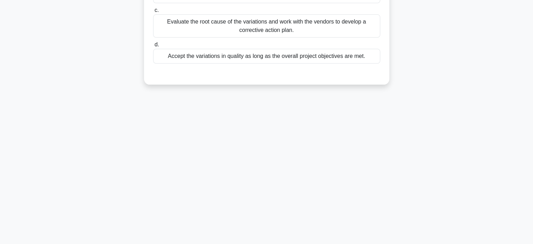
scroll to position [0, 0]
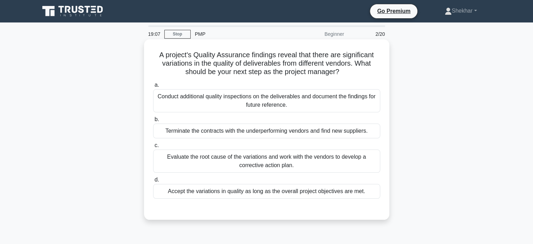
click at [280, 163] on div "Evaluate the root cause of the variations and work with the vendors to develop …" at bounding box center [266, 160] width 227 height 23
click at [153, 148] on input "c. Evaluate the root cause of the variations and work with the vendors to devel…" at bounding box center [153, 145] width 0 height 5
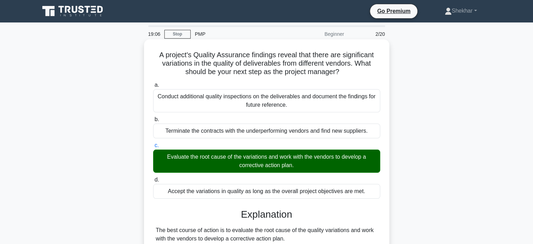
scroll to position [196, 0]
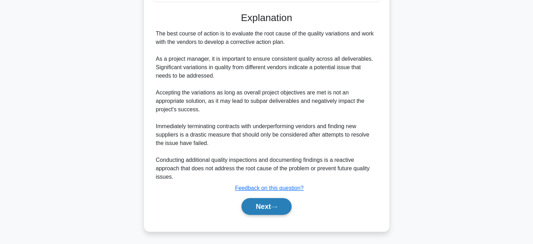
click at [256, 204] on button "Next" at bounding box center [266, 206] width 50 height 17
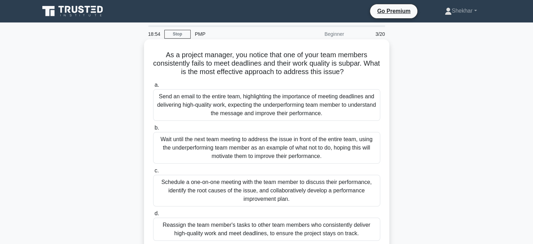
scroll to position [70, 0]
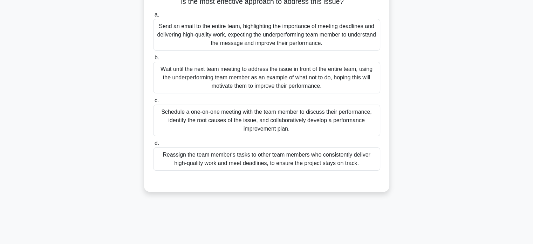
click at [274, 123] on div "Schedule a one-on-one meeting with the team member to discuss their performance…" at bounding box center [266, 120] width 227 height 32
click at [153, 103] on input "c. Schedule a one-on-one meeting with the team member to discuss their performa…" at bounding box center [153, 100] width 0 height 5
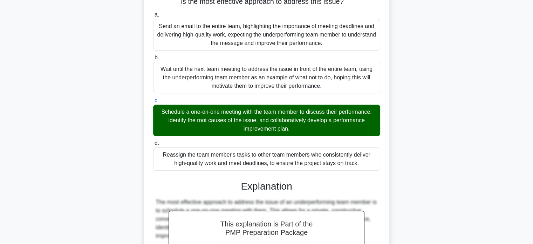
scroll to position [230, 0]
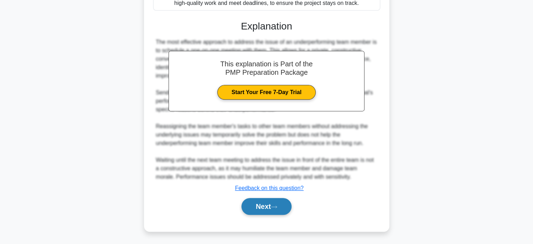
click at [262, 204] on button "Next" at bounding box center [266, 206] width 50 height 17
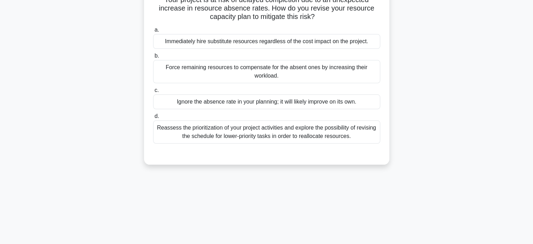
scroll to position [0, 0]
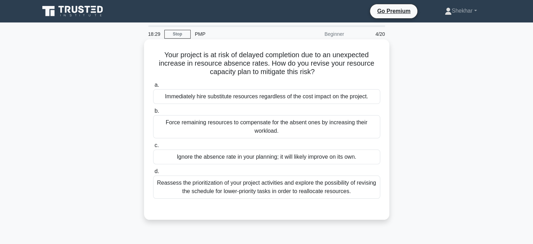
click at [299, 185] on div "Reassess the prioritization of your project activities and explore the possibil…" at bounding box center [266, 186] width 227 height 23
click at [153, 173] on input "d. Reassess the prioritization of your project activities and explore the possi…" at bounding box center [153, 171] width 0 height 5
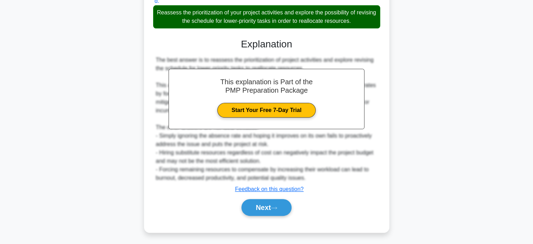
scroll to position [171, 0]
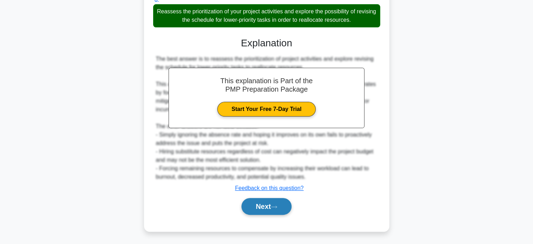
click at [253, 206] on button "Next" at bounding box center [266, 206] width 50 height 17
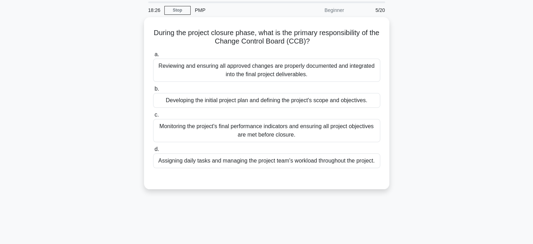
scroll to position [0, 0]
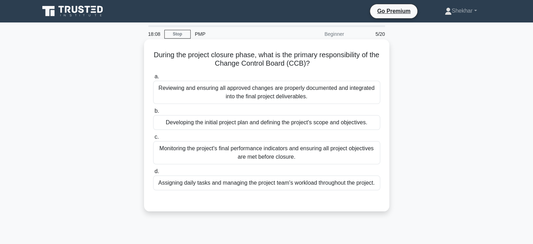
click at [197, 96] on div "Reviewing and ensuring all approved changes are properly documented and integra…" at bounding box center [266, 92] width 227 height 23
click at [153, 79] on input "a. Reviewing and ensuring all approved changes are properly documented and inte…" at bounding box center [153, 76] width 0 height 5
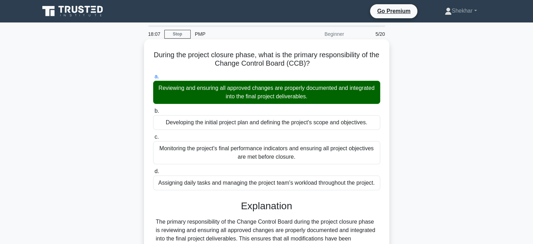
scroll to position [135, 0]
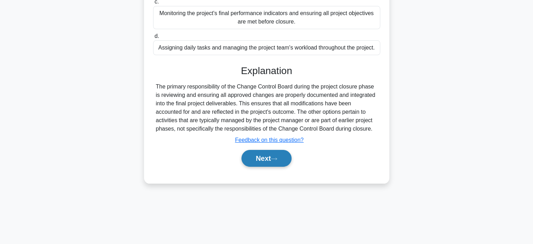
click at [256, 158] on button "Next" at bounding box center [266, 158] width 50 height 17
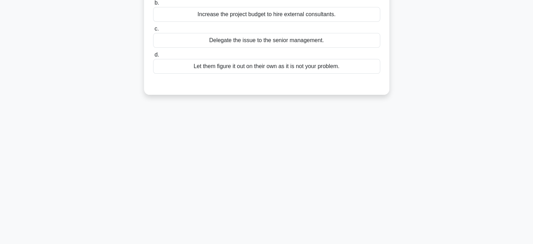
scroll to position [0, 0]
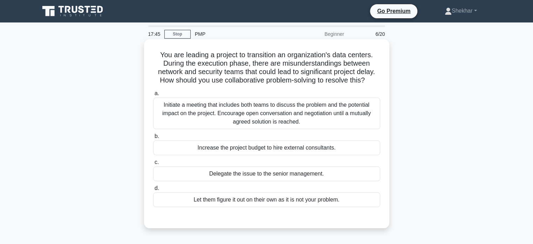
click at [233, 101] on div "Initiate a meeting that includes both teams to discuss the problem and the pote…" at bounding box center [266, 113] width 227 height 32
click at [153, 96] on input "a. Initiate a meeting that includes both teams to discuss the problem and the p…" at bounding box center [153, 93] width 0 height 5
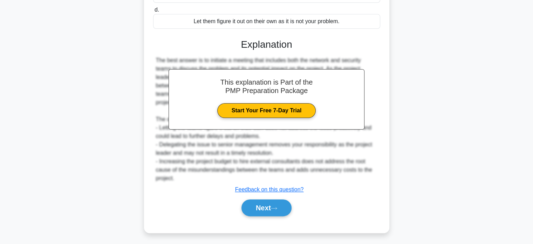
scroll to position [179, 0]
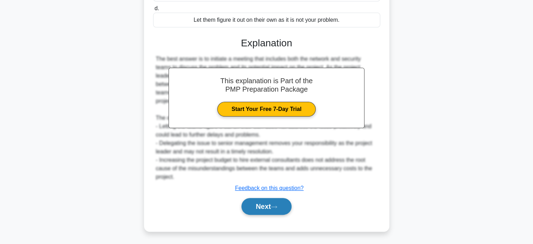
click at [256, 208] on button "Next" at bounding box center [266, 206] width 50 height 17
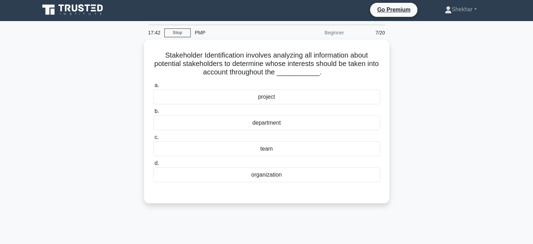
scroll to position [0, 0]
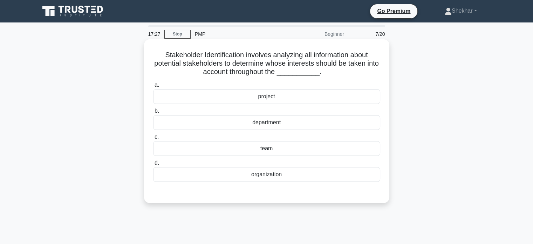
click at [261, 98] on div "project" at bounding box center [266, 96] width 227 height 15
click at [153, 87] on input "a. project" at bounding box center [153, 85] width 0 height 5
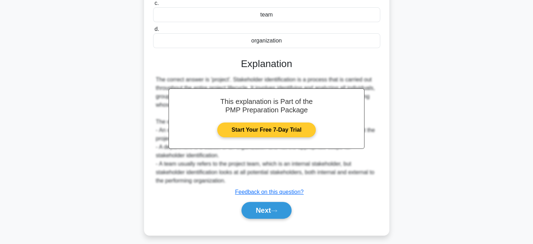
scroll to position [137, 0]
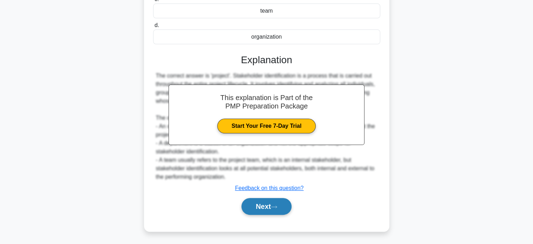
click at [254, 205] on button "Next" at bounding box center [266, 206] width 50 height 17
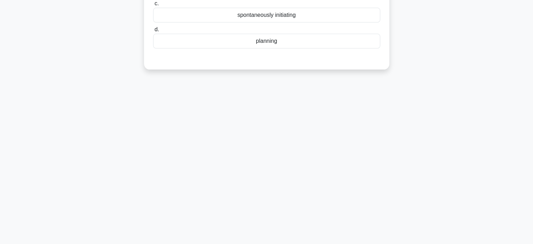
scroll to position [0, 0]
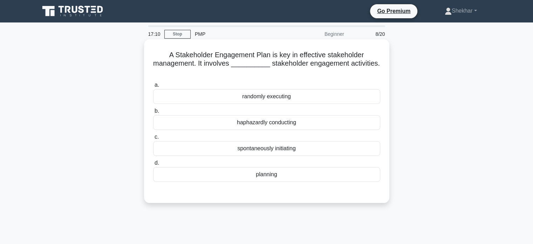
click at [262, 175] on div "planning" at bounding box center [266, 174] width 227 height 15
click at [153, 165] on input "d. planning" at bounding box center [153, 162] width 0 height 5
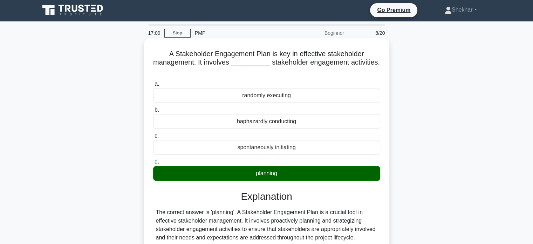
scroll to position [135, 0]
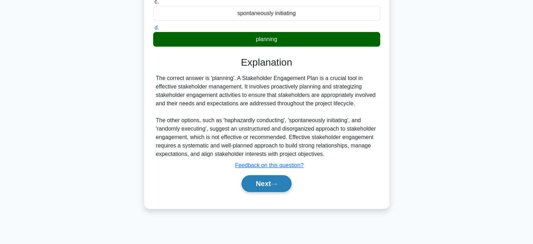
click at [251, 186] on button "Next" at bounding box center [266, 183] width 50 height 17
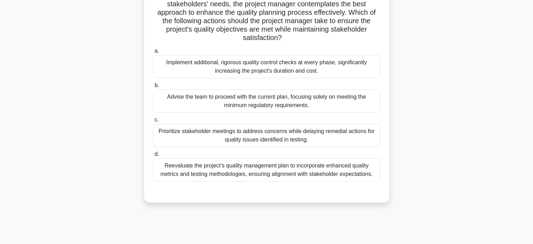
click at [262, 172] on div "Reevaluate the project’s quality management plan to incorporate enhanced qualit…" at bounding box center [266, 169] width 227 height 23
click at [153, 156] on input "d. Reevaluate the project’s quality management plan to incorporate enhanced qua…" at bounding box center [153, 154] width 0 height 5
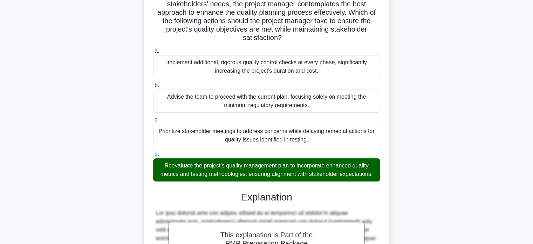
scroll to position [272, 0]
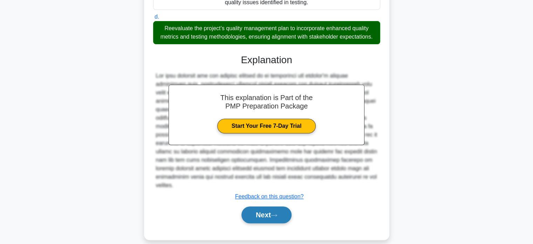
click at [260, 206] on button "Next" at bounding box center [266, 214] width 50 height 17
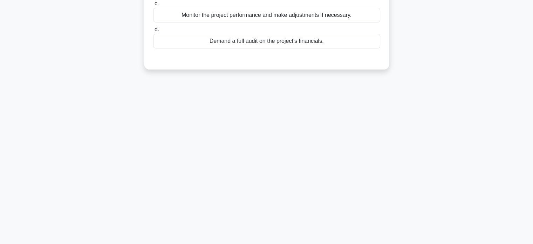
scroll to position [0, 0]
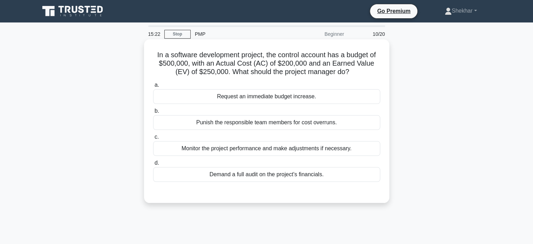
click at [255, 146] on div "Monitor the project performance and make adjustments if necessary." at bounding box center [266, 148] width 227 height 15
click at [153, 139] on input "c. Monitor the project performance and make adjustments if necessary." at bounding box center [153, 137] width 0 height 5
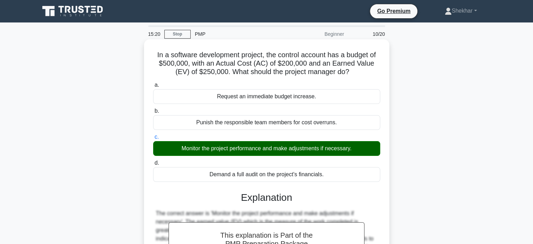
scroll to position [135, 0]
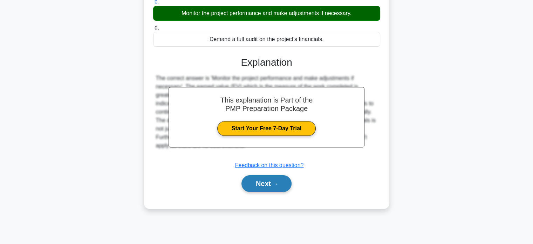
click at [257, 184] on button "Next" at bounding box center [266, 183] width 50 height 17
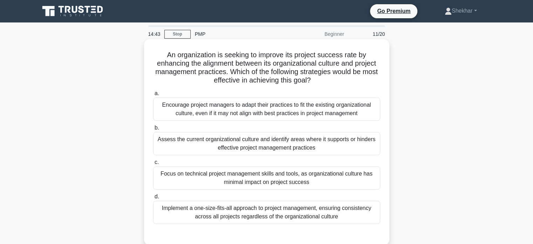
scroll to position [70, 0]
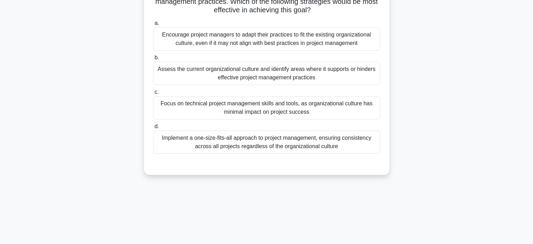
click at [309, 40] on div "Encourage project managers to adapt their practices to fit the existing organiz…" at bounding box center [266, 38] width 227 height 23
click at [153, 26] on input "a. Encourage project managers to adapt their practices to fit the existing orga…" at bounding box center [153, 23] width 0 height 5
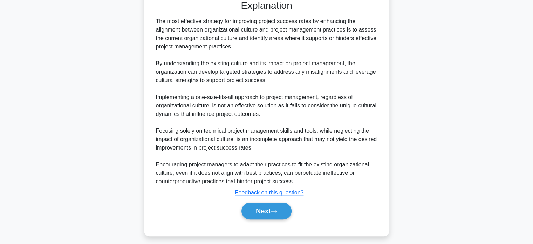
scroll to position [239, 0]
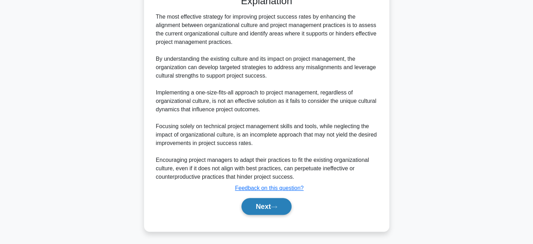
click at [256, 212] on button "Next" at bounding box center [266, 206] width 50 height 17
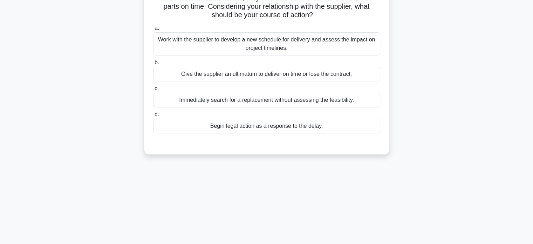
scroll to position [0, 0]
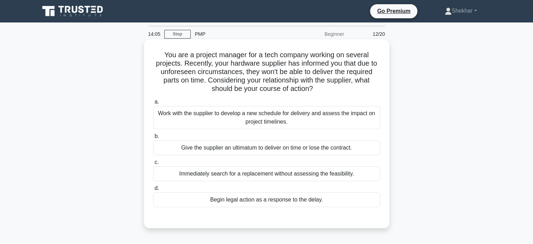
click at [292, 124] on div "Work with the supplier to develop a new schedule for delivery and assess the im…" at bounding box center [266, 117] width 227 height 23
click at [153, 104] on input "a. Work with the supplier to develop a new schedule for delivery and assess the…" at bounding box center [153, 102] width 0 height 5
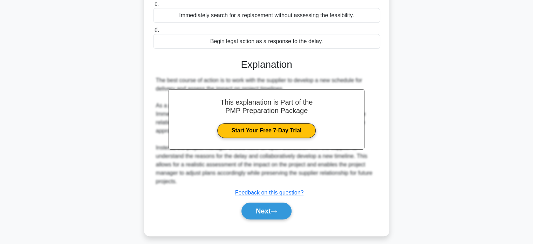
scroll to position [163, 0]
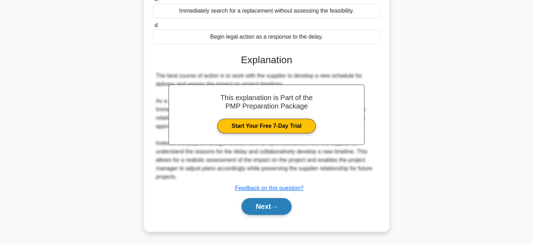
click at [264, 203] on button "Next" at bounding box center [266, 206] width 50 height 17
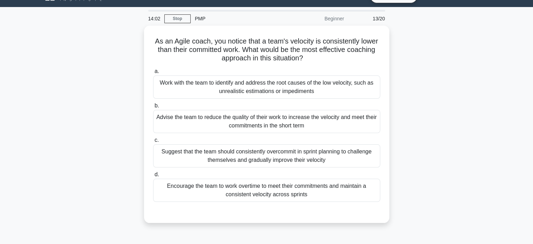
scroll to position [0, 0]
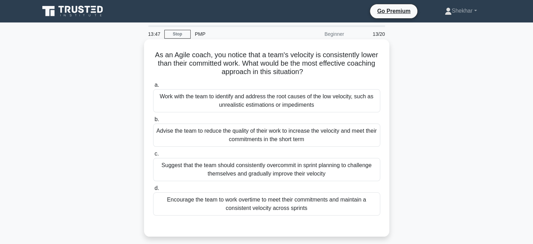
click at [290, 105] on div "Work with the team to identify and address the root causes of the low velocity,…" at bounding box center [266, 100] width 227 height 23
click at [153, 87] on input "a. Work with the team to identify and address the root causes of the low veloci…" at bounding box center [153, 85] width 0 height 5
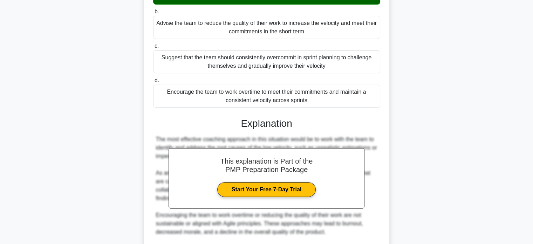
scroll to position [205, 0]
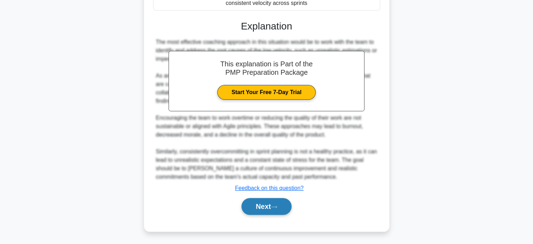
click at [260, 208] on button "Next" at bounding box center [266, 206] width 50 height 17
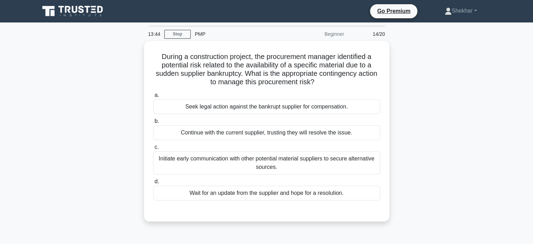
scroll to position [0, 0]
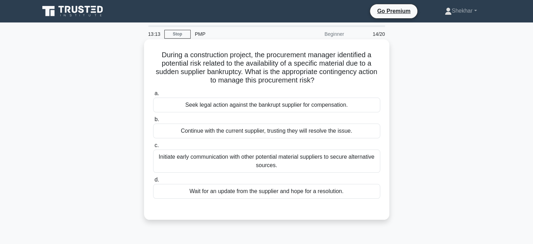
click at [315, 165] on div "Initiate early communication with other potential material suppliers to secure …" at bounding box center [266, 160] width 227 height 23
click at [153, 148] on input "c. Initiate early communication with other potential material suppliers to secu…" at bounding box center [153, 145] width 0 height 5
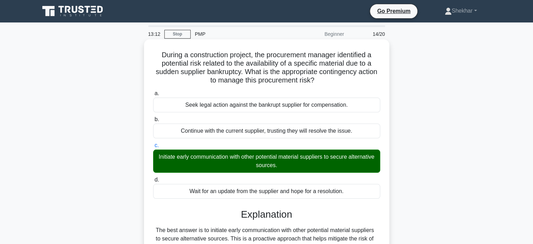
scroll to position [137, 0]
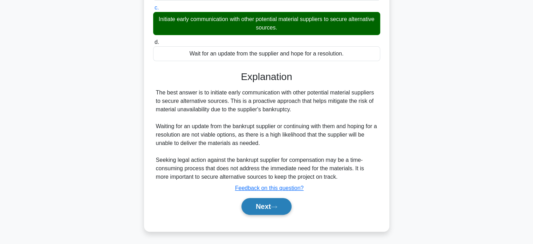
click at [262, 207] on button "Next" at bounding box center [266, 206] width 50 height 17
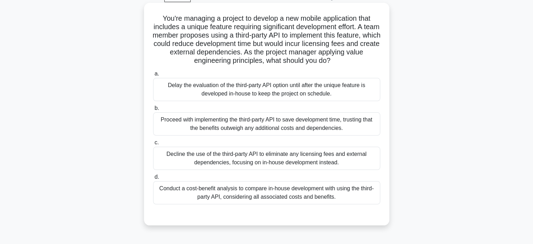
scroll to position [70, 0]
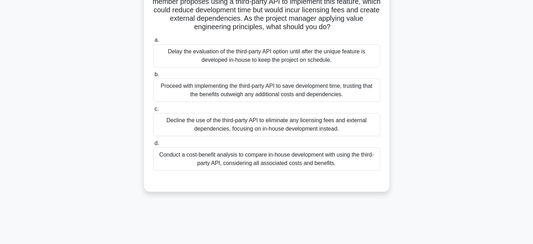
click at [276, 170] on div "Conduct a cost-benefit analysis to compare in-house development with using the …" at bounding box center [266, 158] width 227 height 23
click at [153, 145] on input "d. Conduct a cost-benefit analysis to compare in-house development with using t…" at bounding box center [153, 143] width 0 height 5
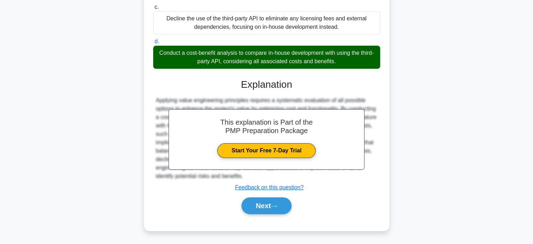
scroll to position [179, 0]
click at [257, 206] on button "Next" at bounding box center [266, 205] width 50 height 17
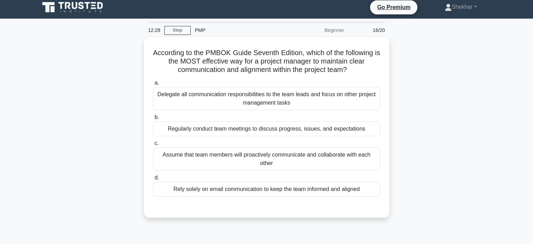
scroll to position [0, 0]
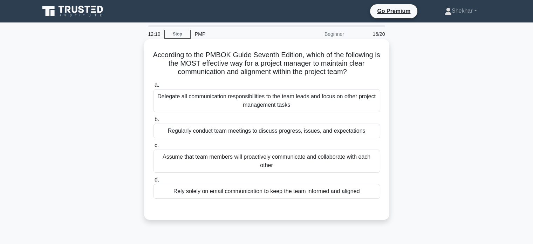
click at [224, 131] on div "Regularly conduct team meetings to discuss progress, issues, and expectations" at bounding box center [266, 130] width 227 height 15
click at [153, 122] on input "b. Regularly conduct team meetings to discuss progress, issues, and expectations" at bounding box center [153, 119] width 0 height 5
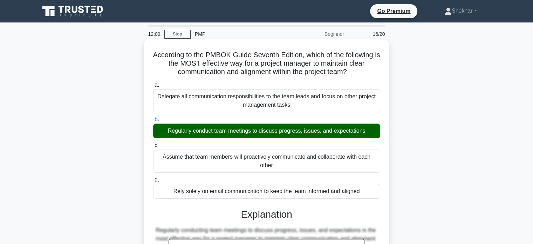
scroll to position [137, 0]
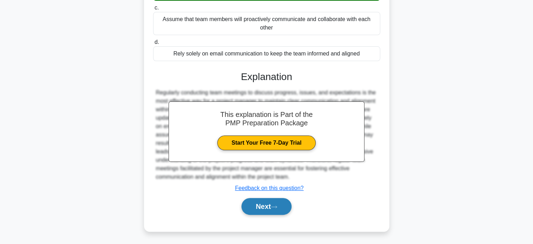
click at [259, 204] on button "Next" at bounding box center [266, 206] width 50 height 17
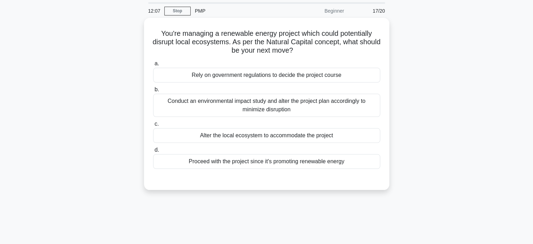
scroll to position [0, 0]
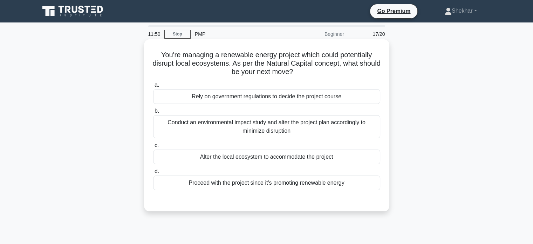
click at [288, 127] on div "Conduct an environmental impact study and alter the project plan accordingly to…" at bounding box center [266, 126] width 227 height 23
click at [153, 113] on input "b. Conduct an environmental impact study and alter the project plan accordingly…" at bounding box center [153, 111] width 0 height 5
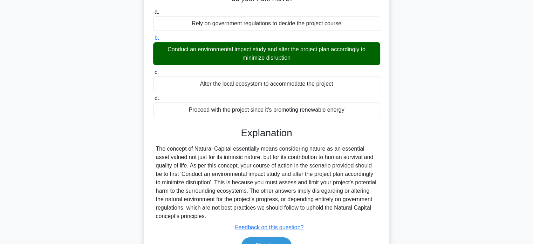
scroll to position [135, 0]
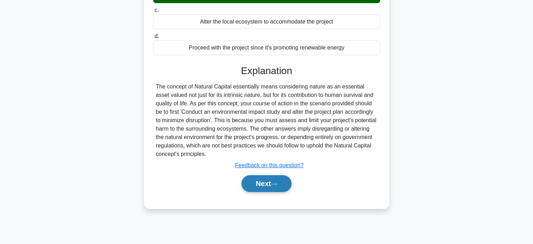
click at [259, 182] on button "Next" at bounding box center [266, 183] width 50 height 17
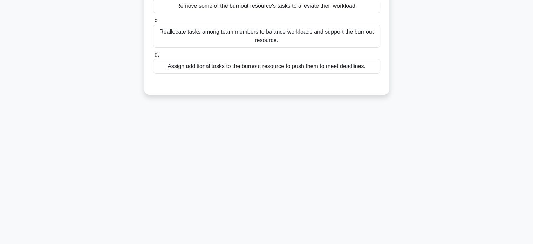
scroll to position [0, 0]
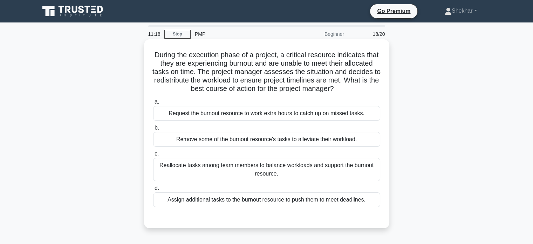
drag, startPoint x: 272, startPoint y: 167, endPoint x: 275, endPoint y: 157, distance: 10.6
click at [272, 167] on div "Reallocate tasks among team members to balance workloads and support the burnou…" at bounding box center [266, 169] width 227 height 23
click at [153, 156] on input "c. Reallocate tasks among team members to balance workloads and support the bur…" at bounding box center [153, 153] width 0 height 5
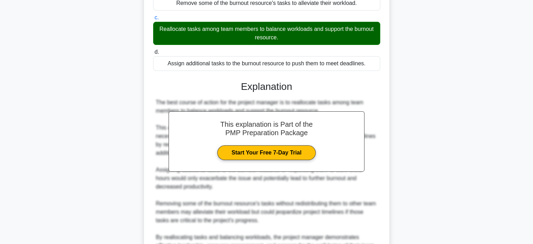
scroll to position [213, 0]
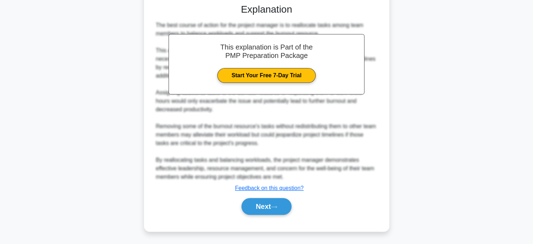
drag, startPoint x: 250, startPoint y: 205, endPoint x: 304, endPoint y: 159, distance: 70.1
click at [250, 204] on button "Next" at bounding box center [266, 206] width 50 height 17
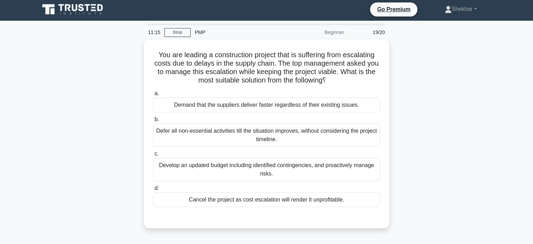
scroll to position [0, 0]
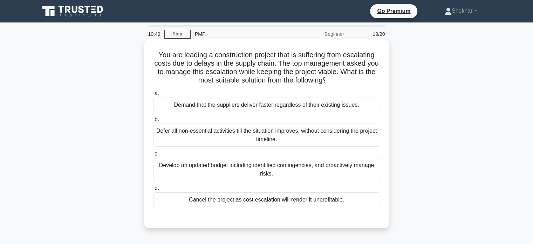
click at [311, 162] on div "Develop an updated budget including identified contingencies, and proactively m…" at bounding box center [266, 169] width 227 height 23
click at [153, 156] on input "c. Develop an updated budget including identified contingencies, and proactivel…" at bounding box center [153, 153] width 0 height 5
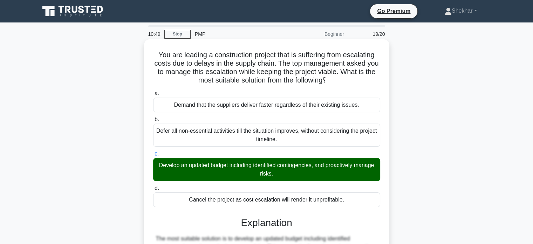
scroll to position [171, 0]
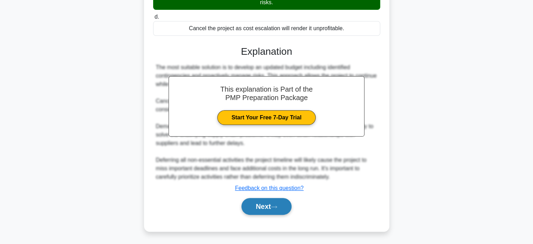
click at [262, 203] on button "Next" at bounding box center [266, 206] width 50 height 17
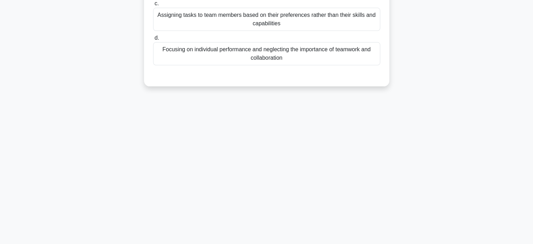
scroll to position [0, 0]
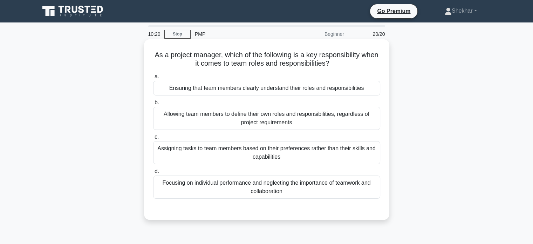
click at [228, 120] on div "Allowing team members to define their own roles and responsibilities, regardles…" at bounding box center [266, 118] width 227 height 23
click at [153, 105] on input "b. Allowing team members to define their own roles and responsibilities, regard…" at bounding box center [153, 102] width 0 height 5
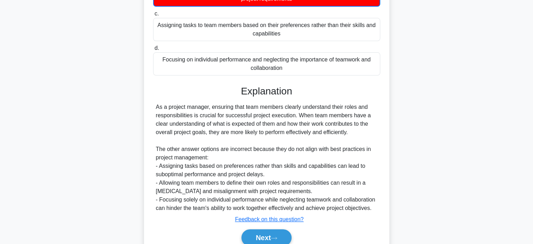
scroll to position [155, 0]
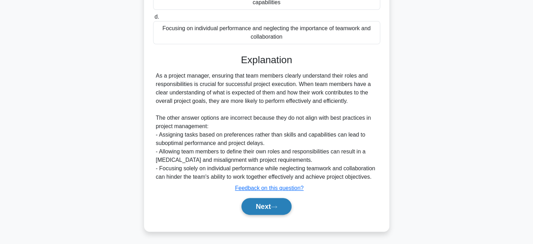
click at [259, 201] on button "Next" at bounding box center [266, 206] width 50 height 17
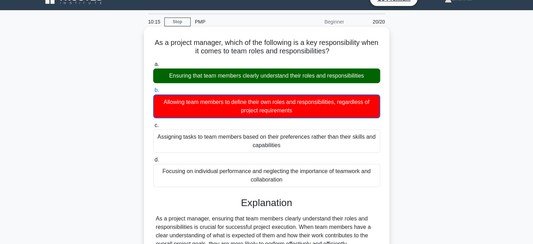
scroll to position [0, 0]
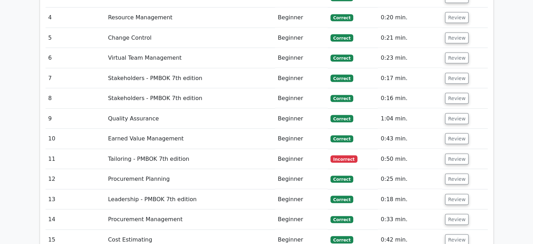
scroll to position [1332, 0]
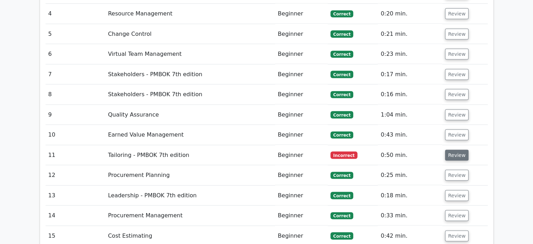
click at [458, 149] on button "Review" at bounding box center [457, 154] width 24 height 11
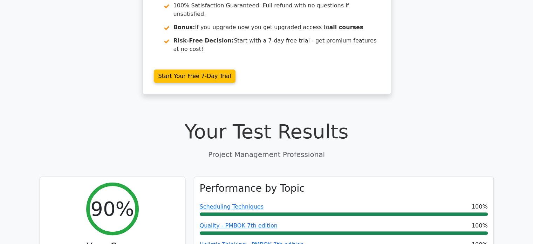
scroll to position [0, 0]
